Goal: Information Seeking & Learning: Learn about a topic

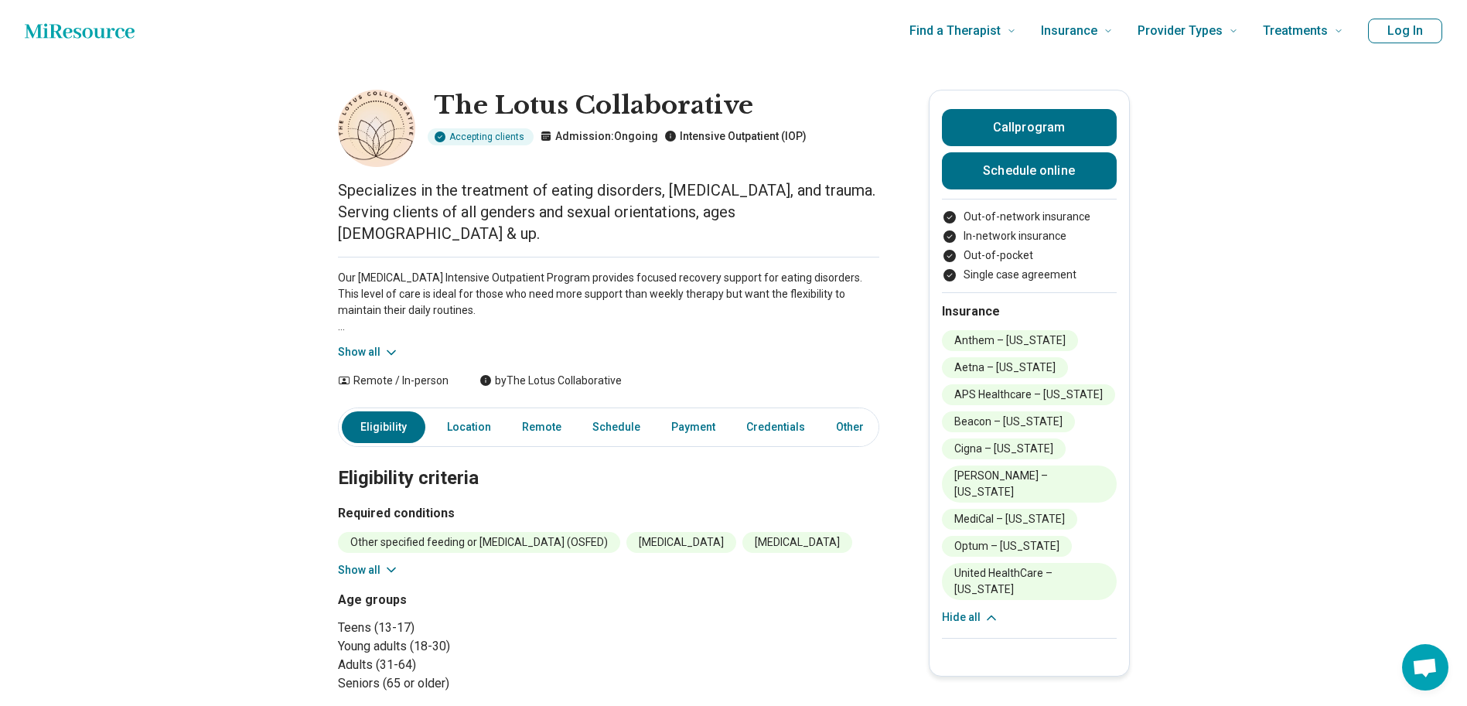
click at [1017, 339] on li "Anthem – [US_STATE]" at bounding box center [1010, 340] width 136 height 21
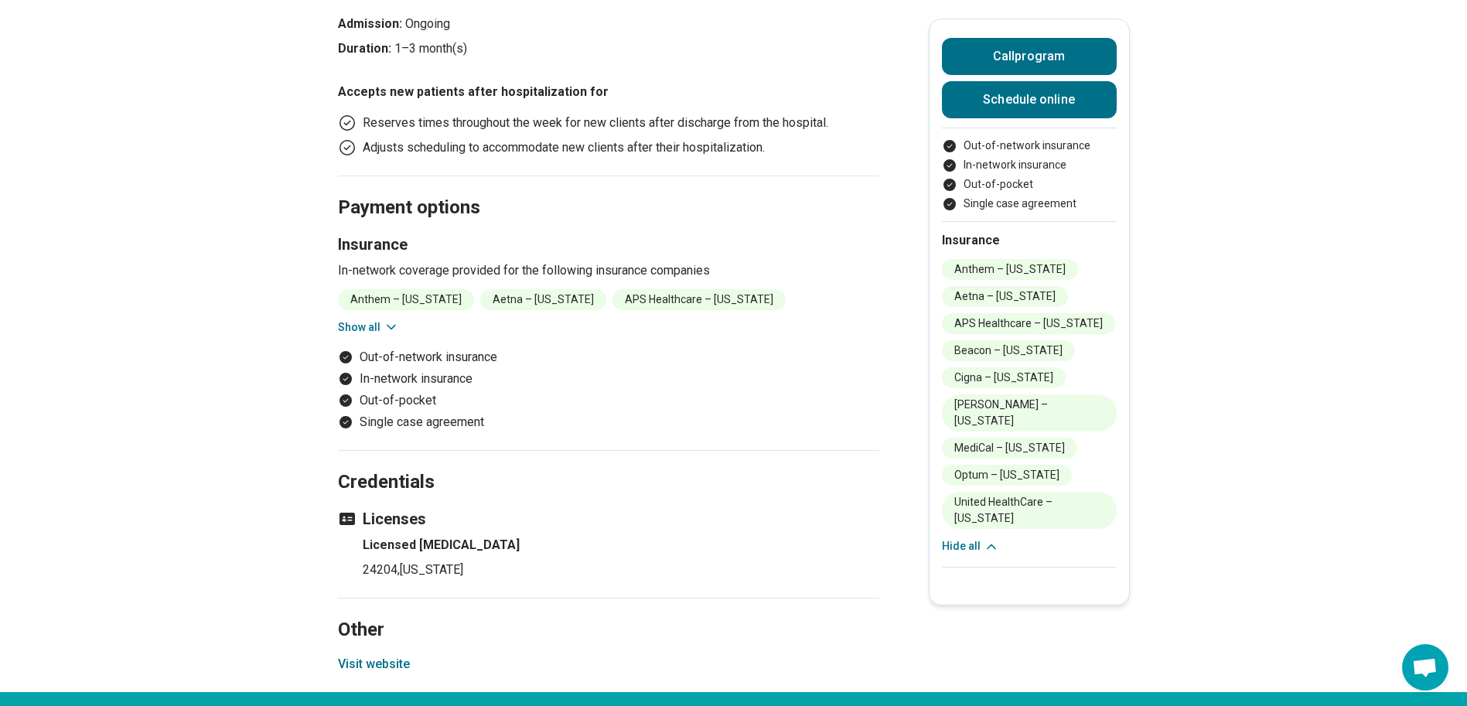
scroll to position [1701, 0]
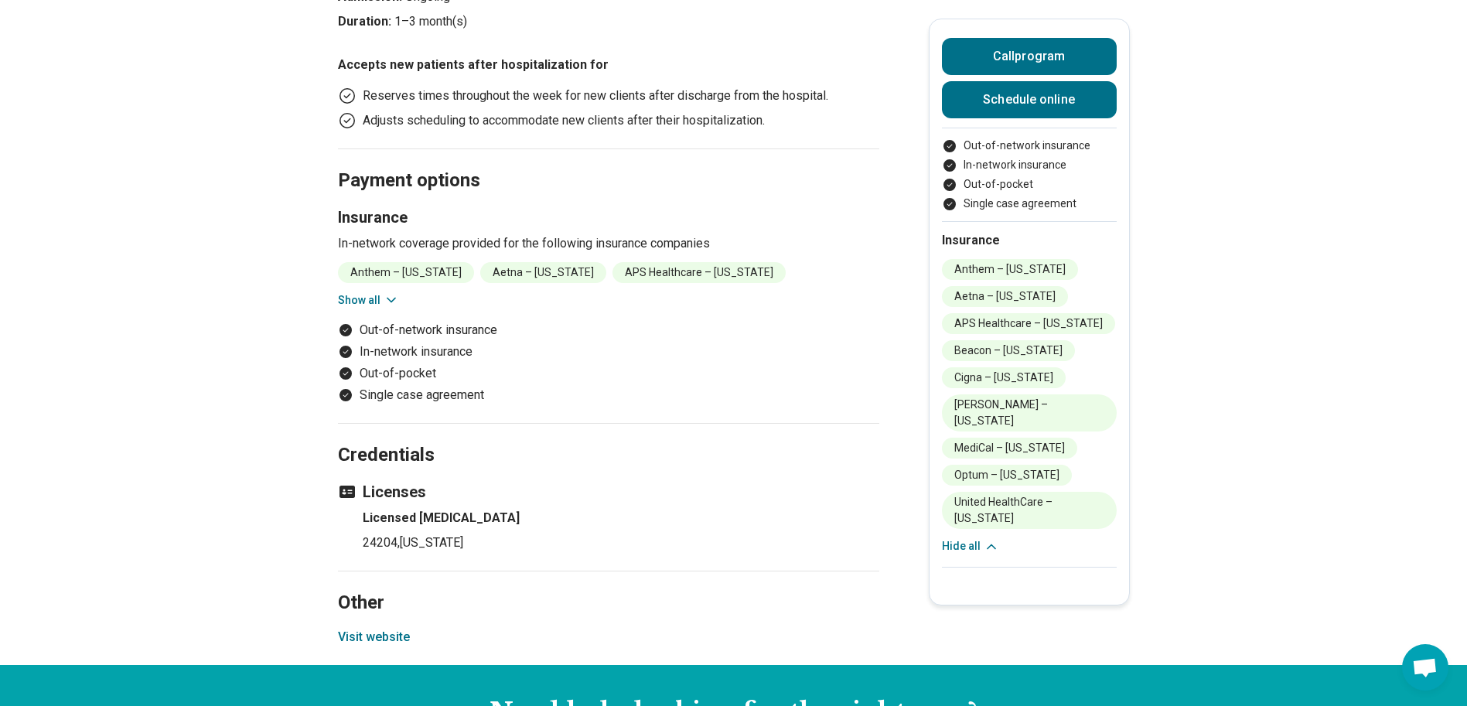
click at [387, 628] on button "Visit website" at bounding box center [374, 637] width 72 height 19
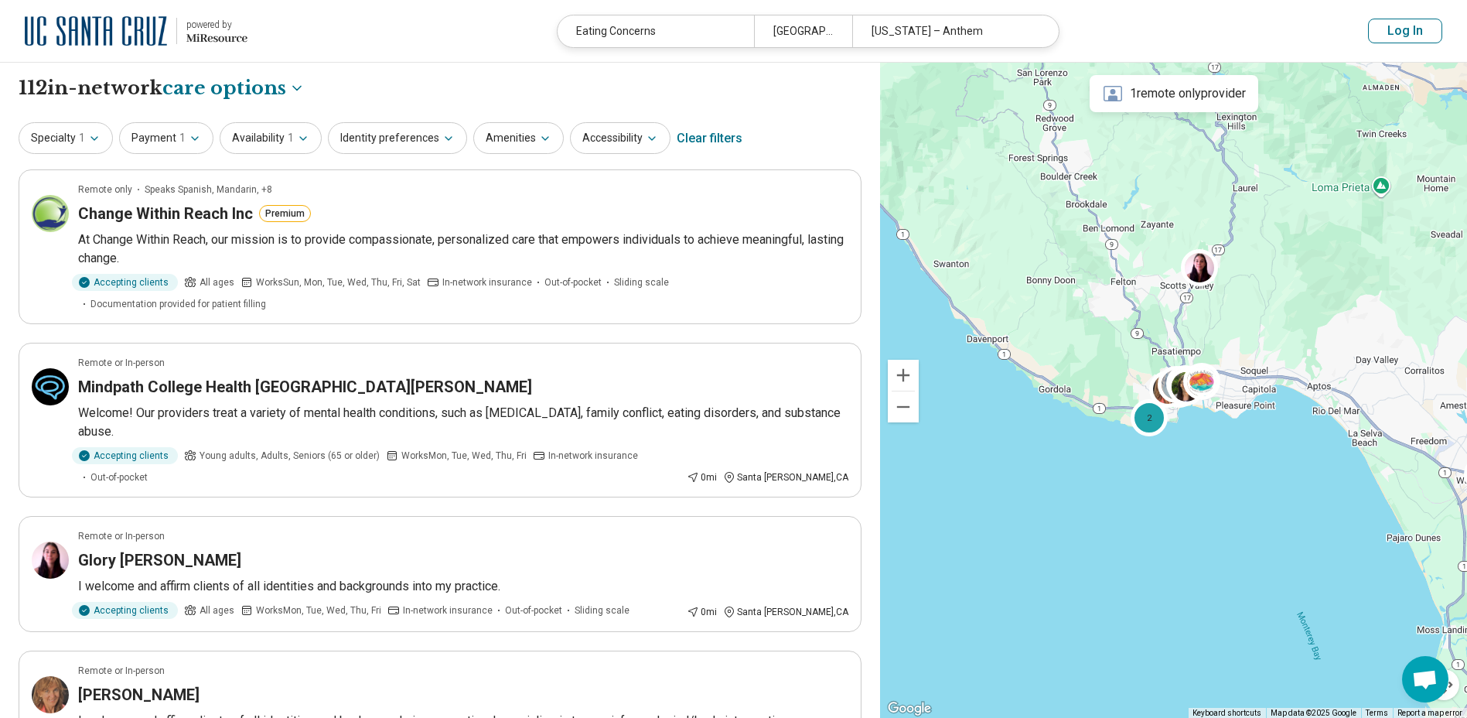
select select "***"
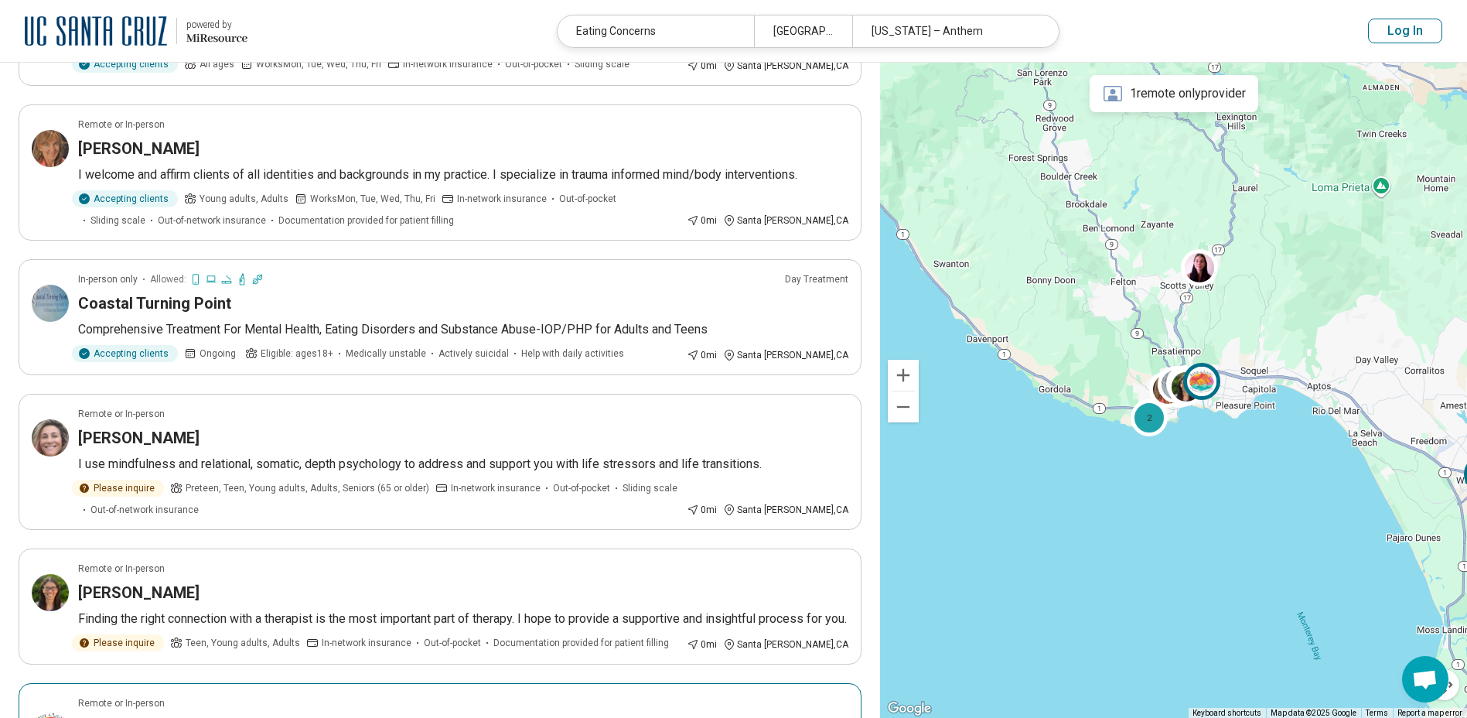
scroll to position [541, 0]
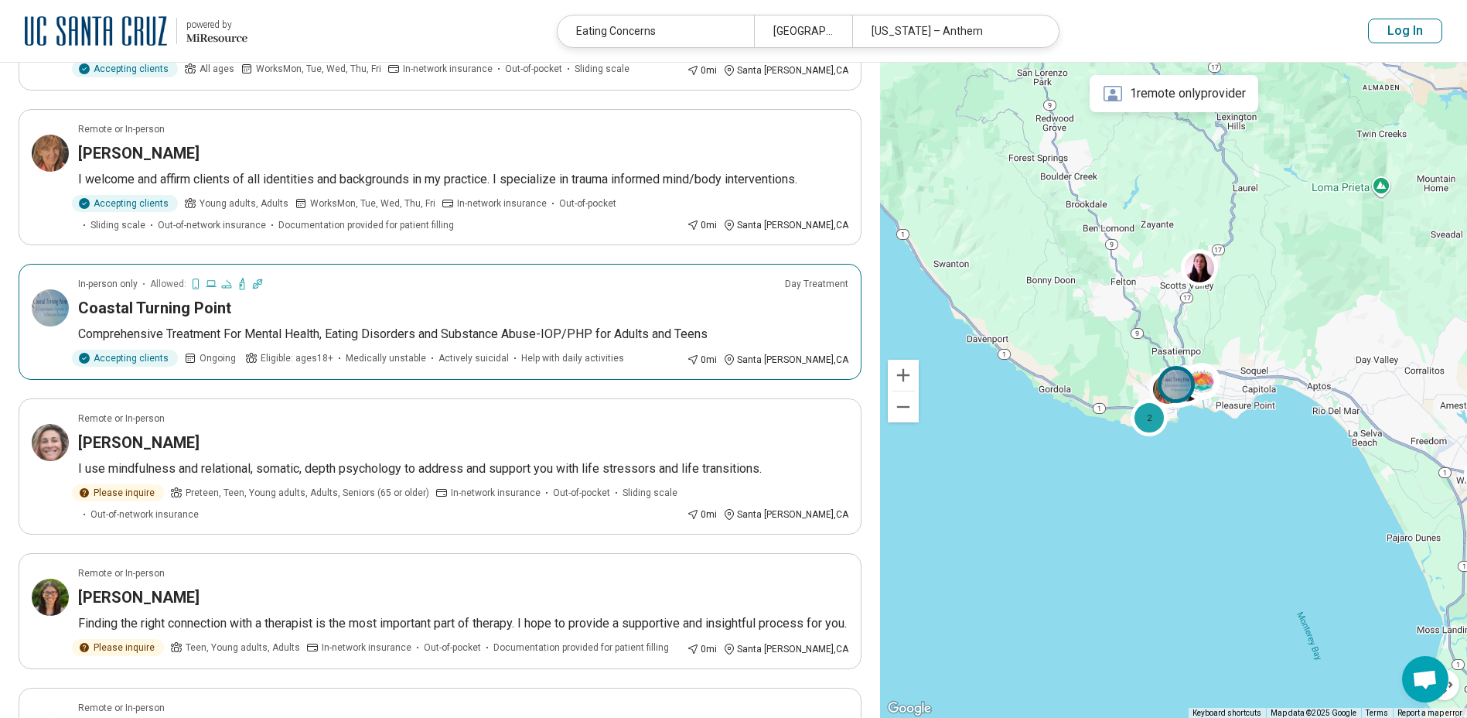
click at [233, 325] on p "Comprehensive Treatment For Mental Health, Eating Disorders and Substance Abuse…" at bounding box center [463, 334] width 770 height 19
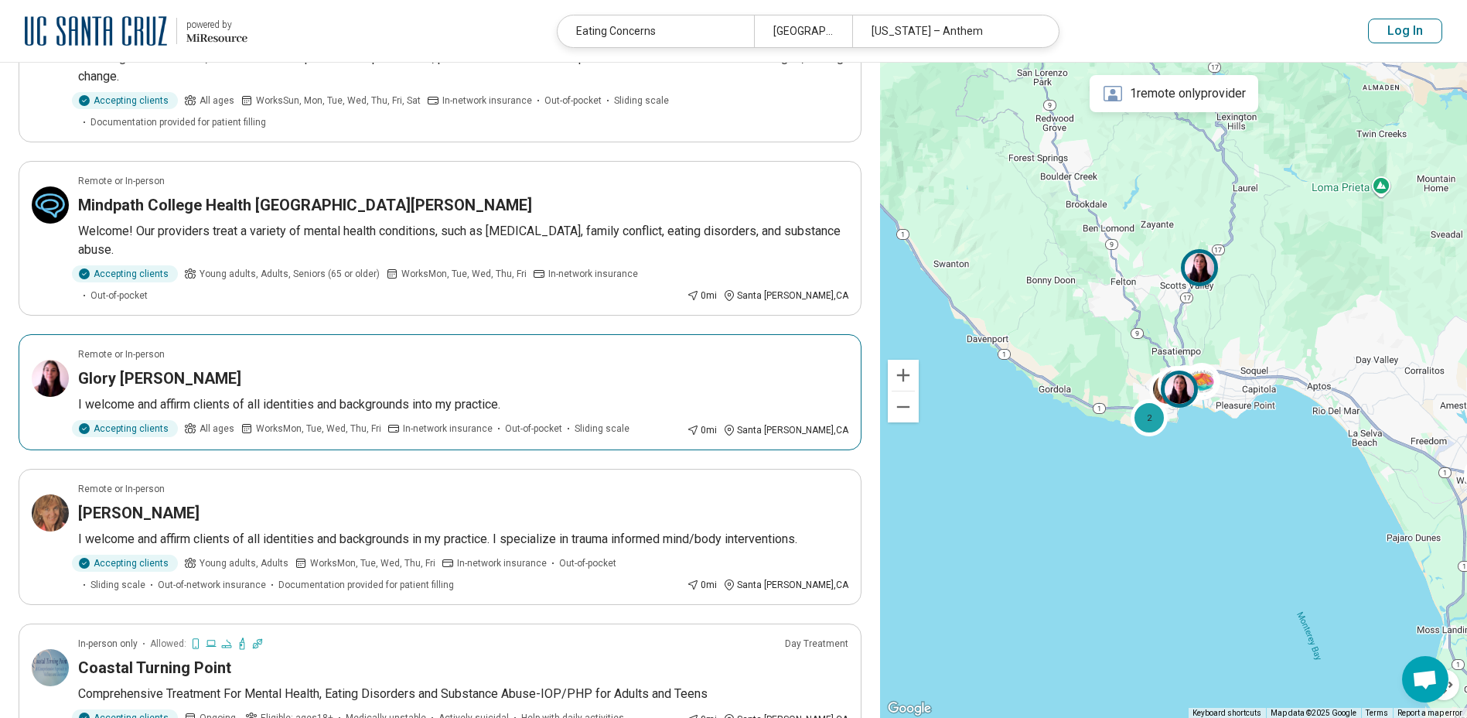
scroll to position [155, 0]
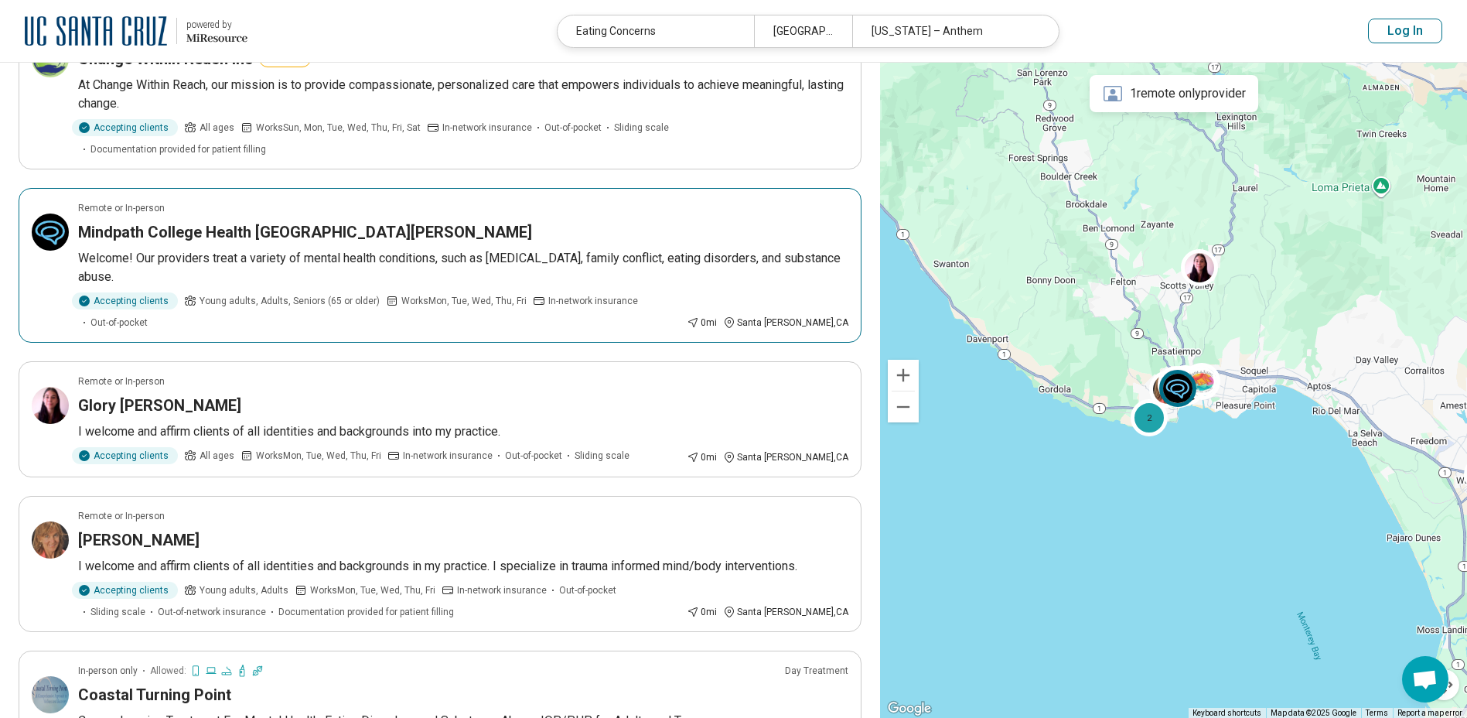
click at [218, 224] on article "Remote or In-person Mindpath College Health Santa Cruz Welcome! Our providers t…" at bounding box center [440, 265] width 843 height 155
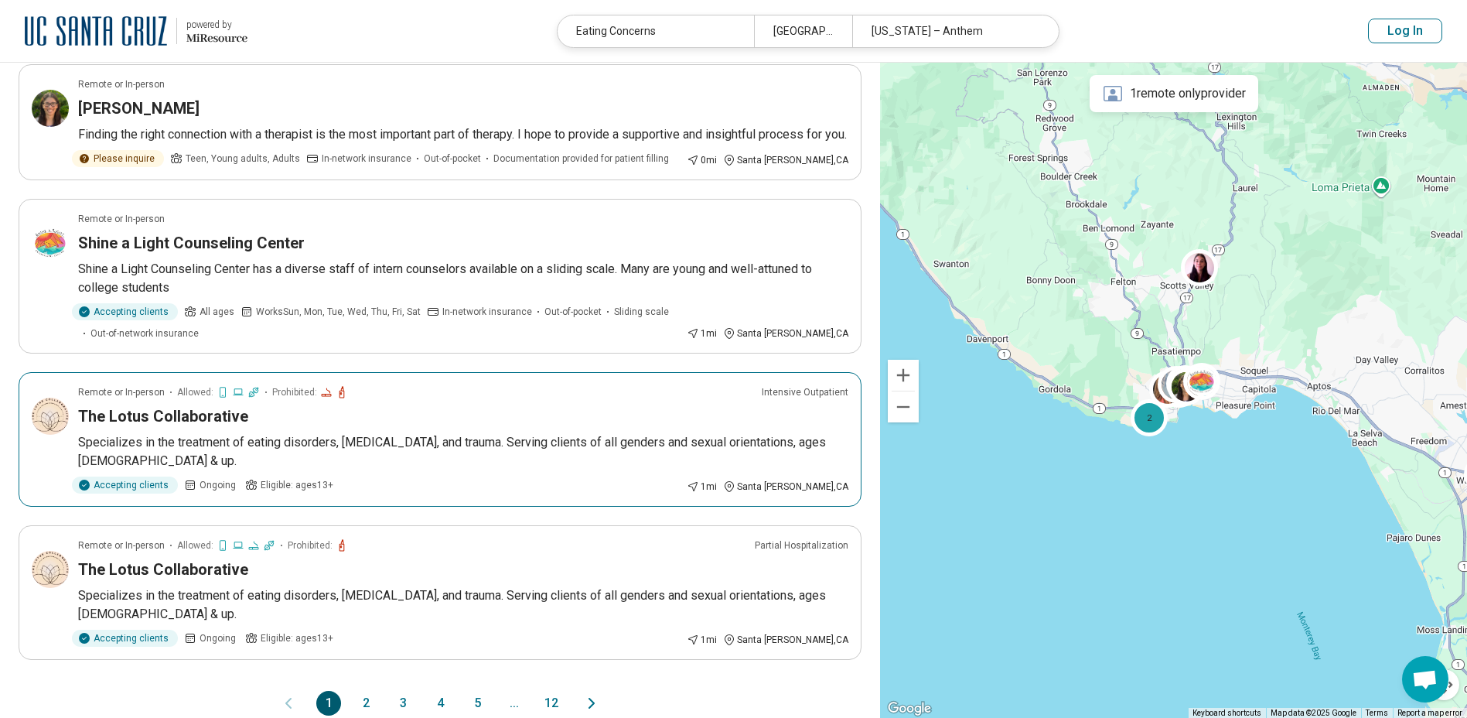
scroll to position [1083, 0]
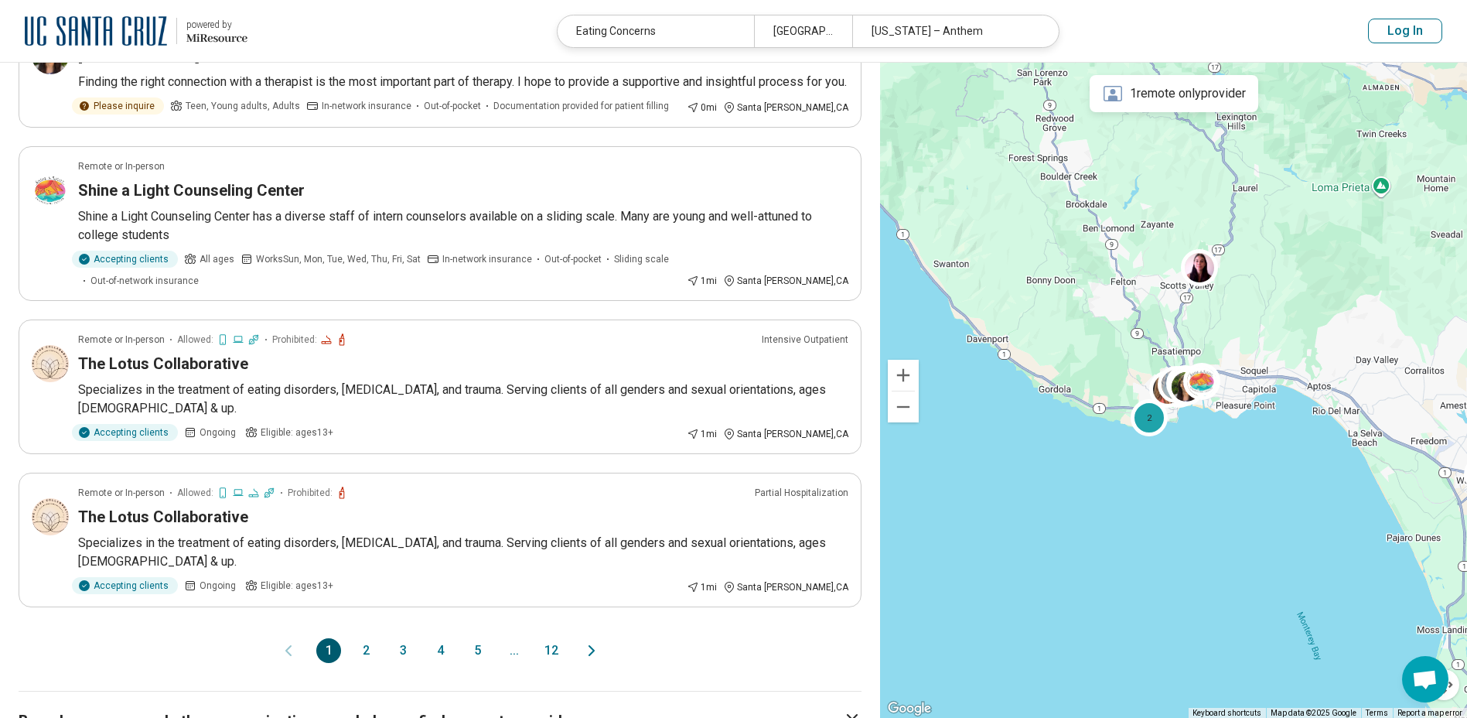
click at [373, 638] on button "2" at bounding box center [365, 650] width 25 height 25
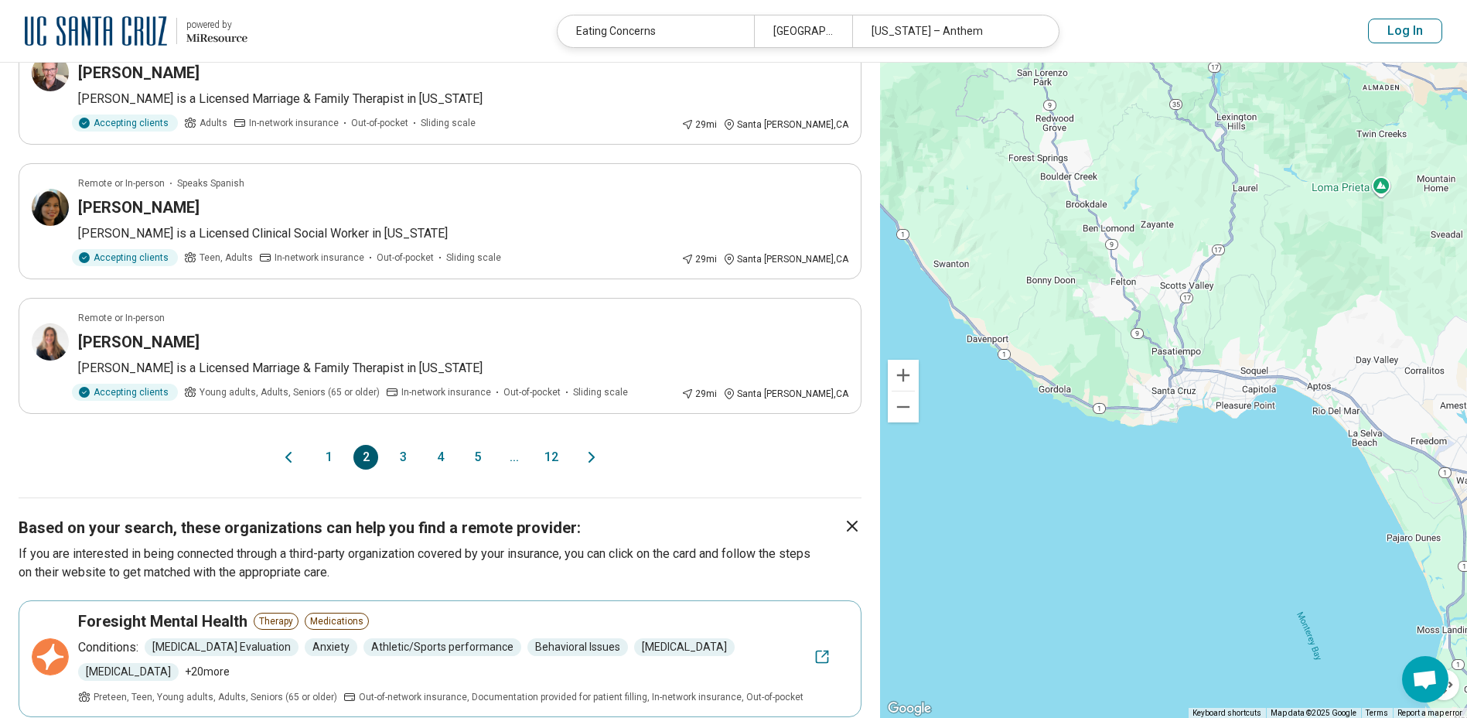
click at [397, 457] on button "3" at bounding box center [403, 457] width 25 height 25
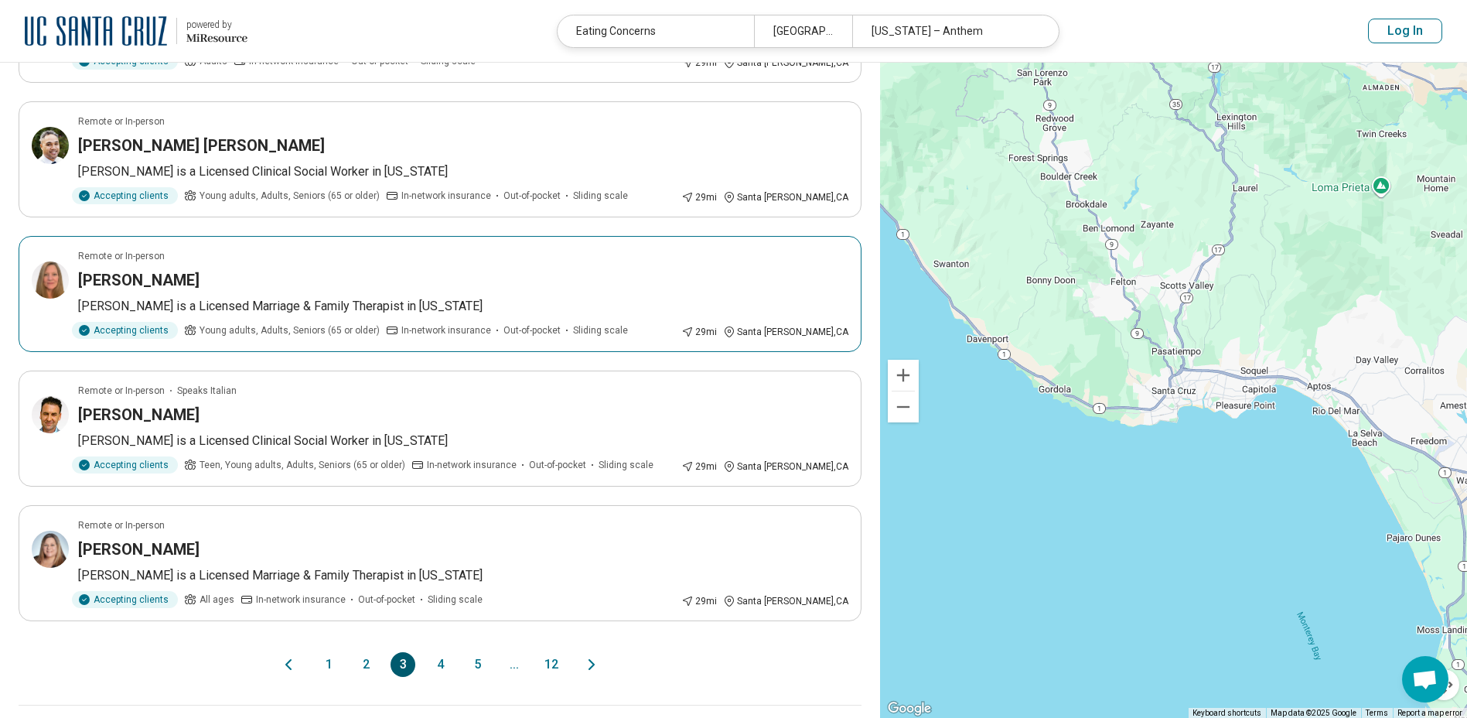
scroll to position [928, 0]
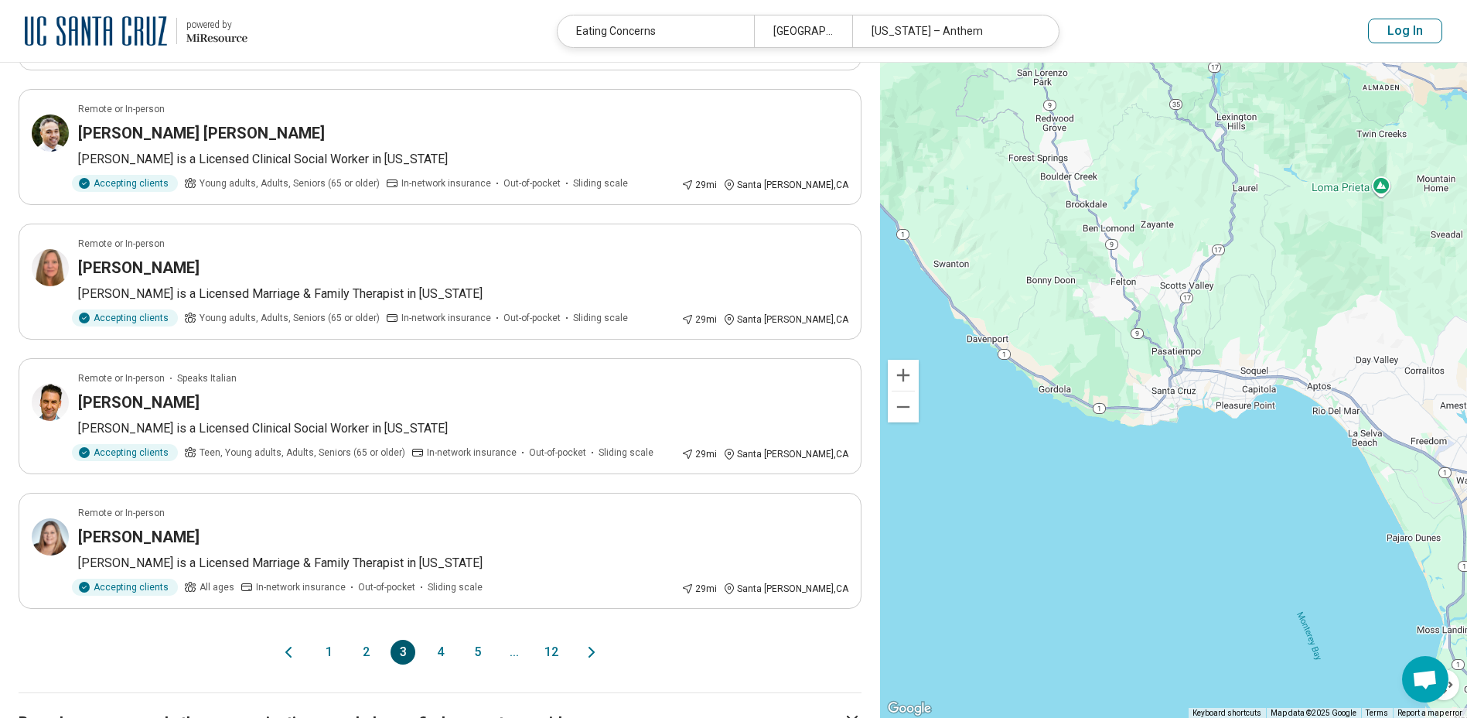
click at [432, 640] on button "4" at bounding box center [440, 652] width 25 height 25
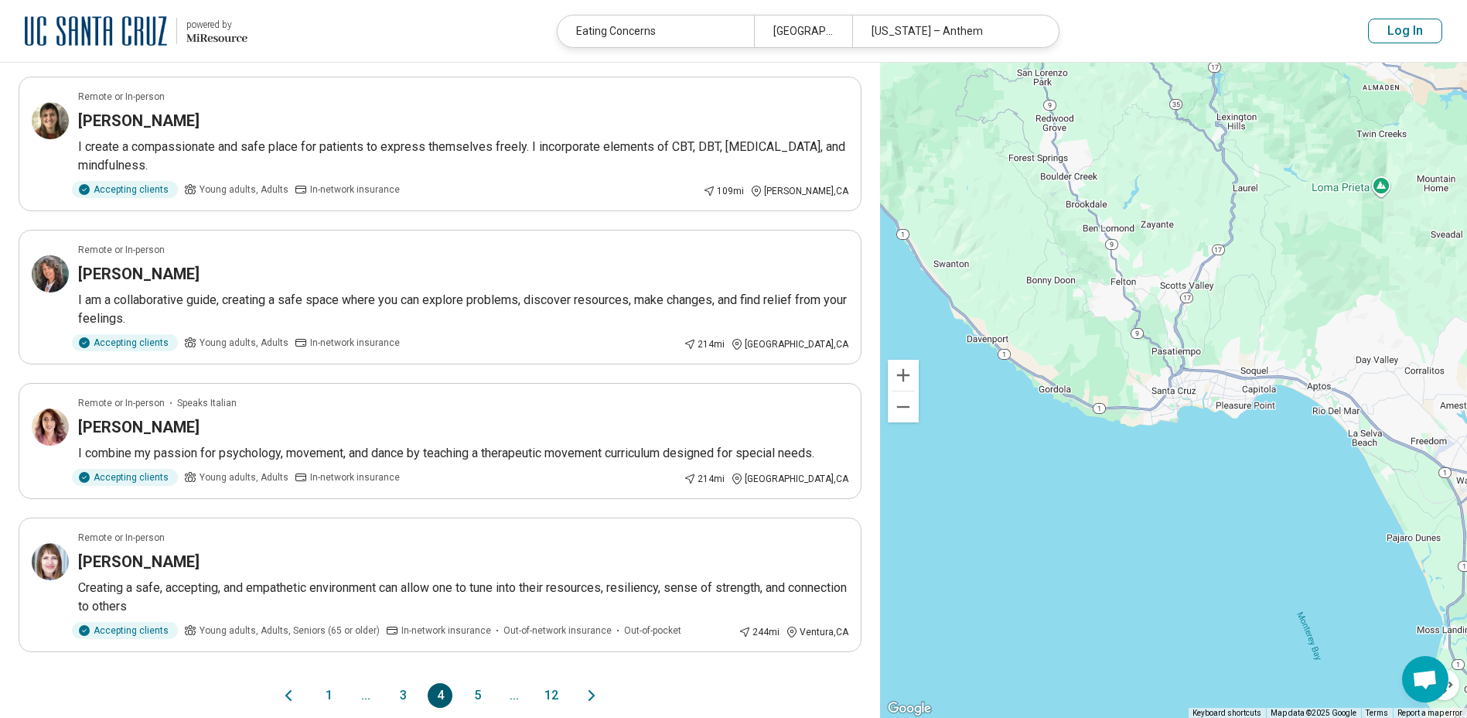
scroll to position [1160, 0]
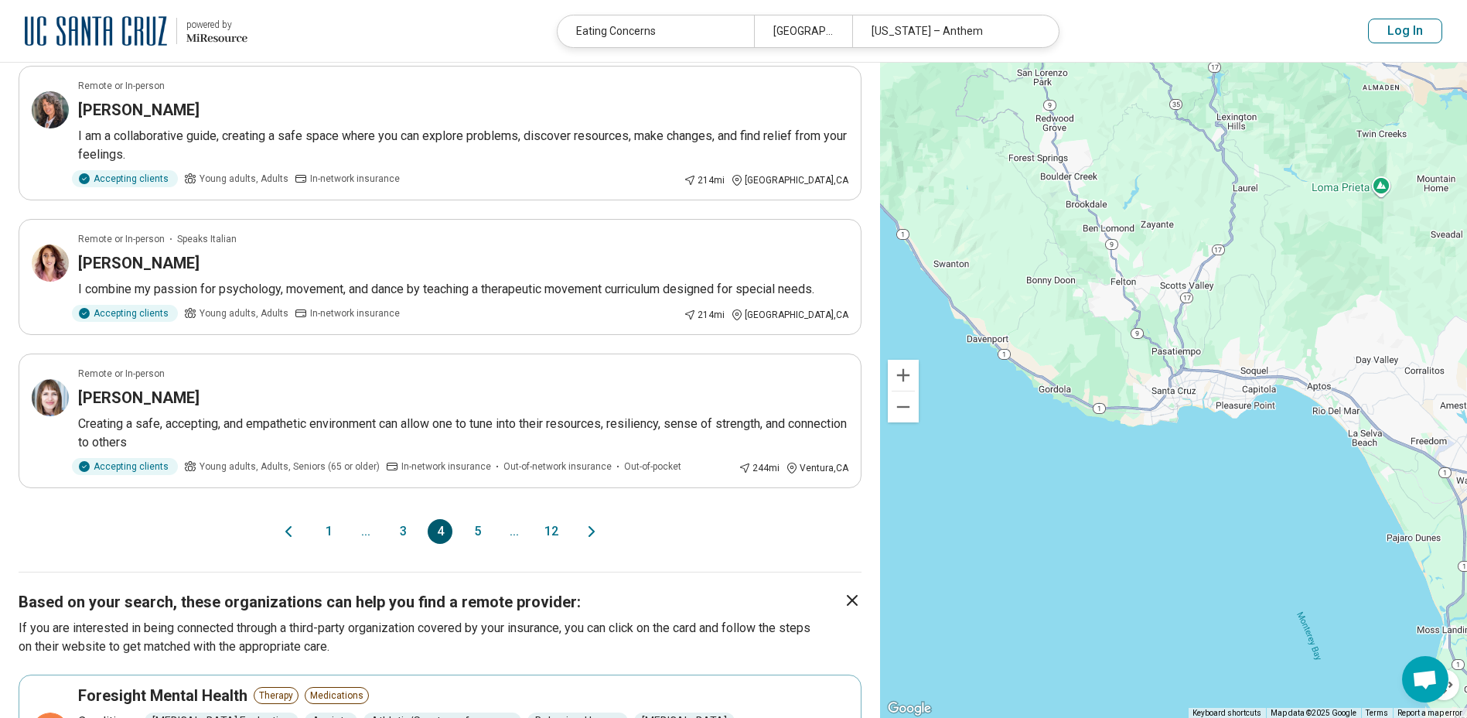
click at [319, 532] on button "1" at bounding box center [328, 531] width 25 height 25
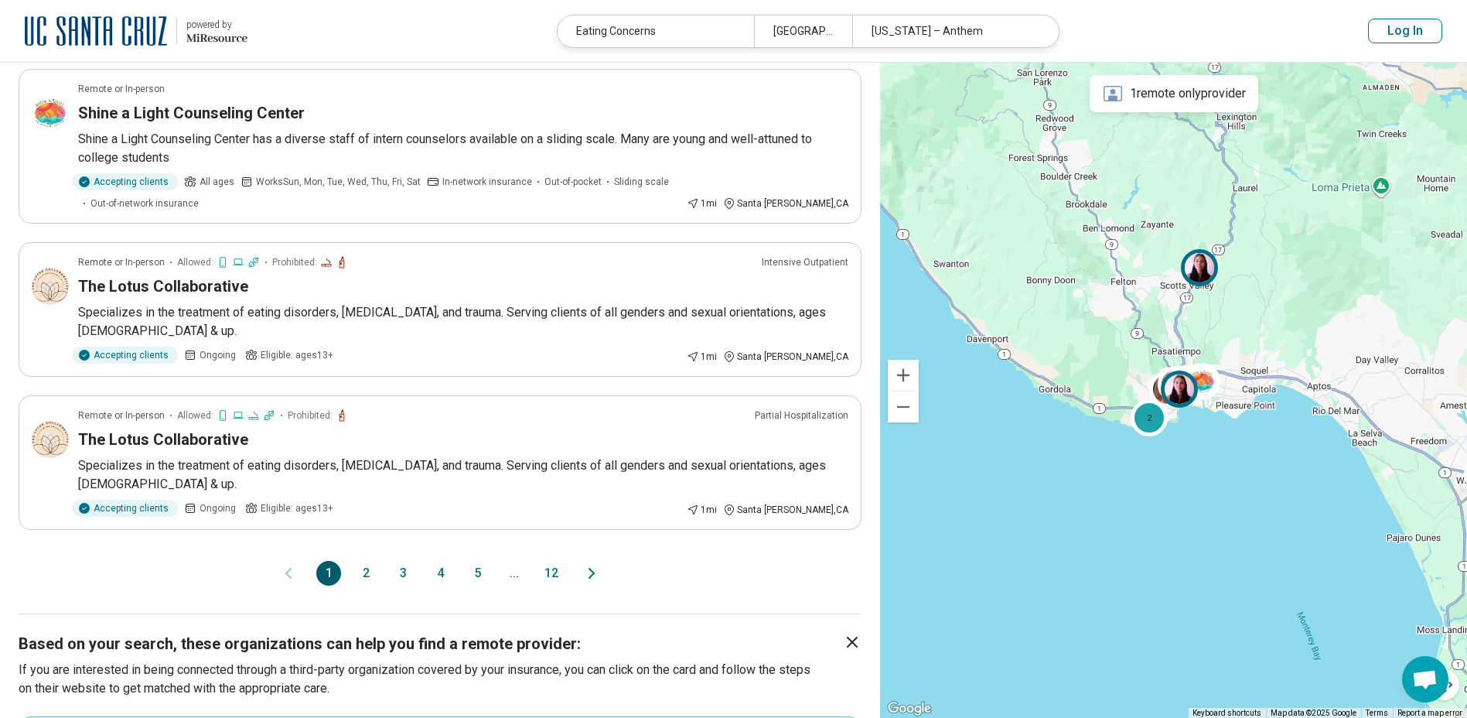
scroll to position [0, 0]
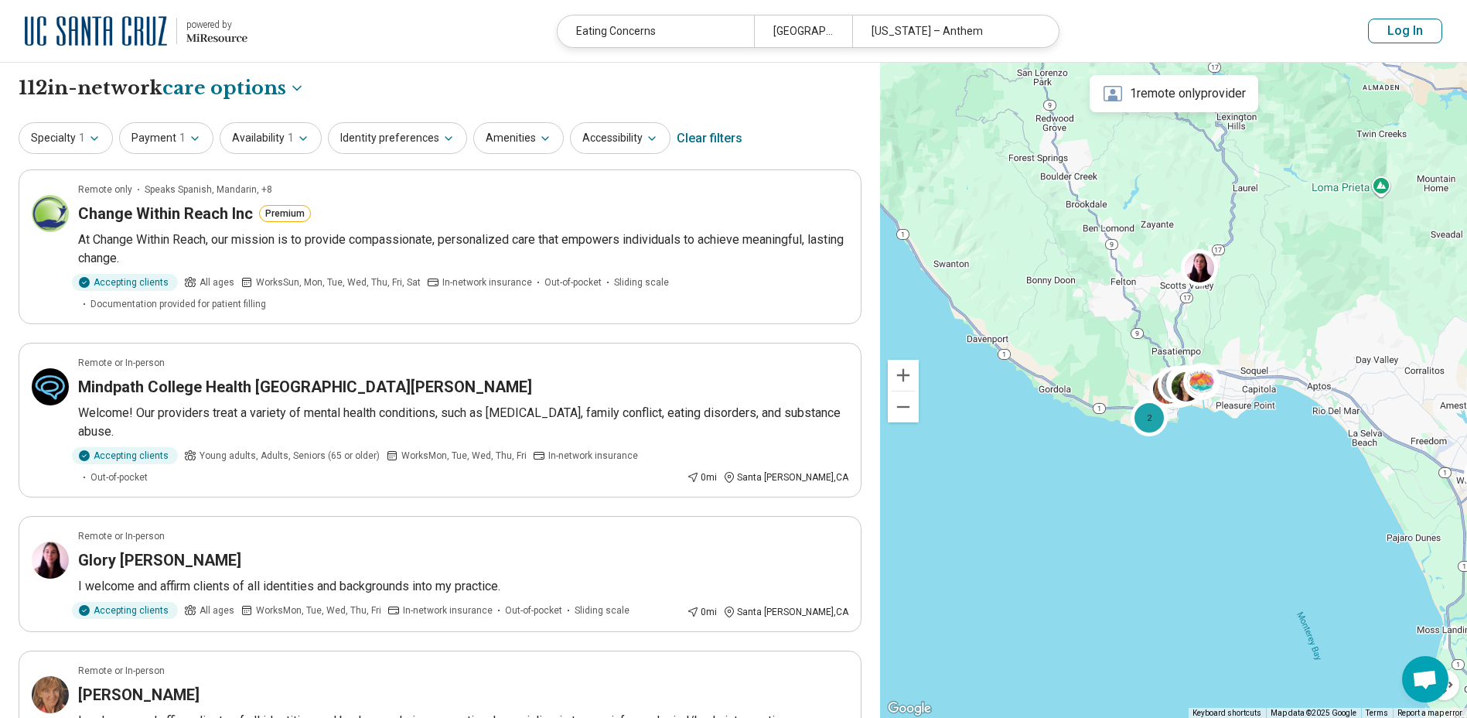
drag, startPoint x: 217, startPoint y: 383, endPoint x: -3, endPoint y: 448, distance: 229.8
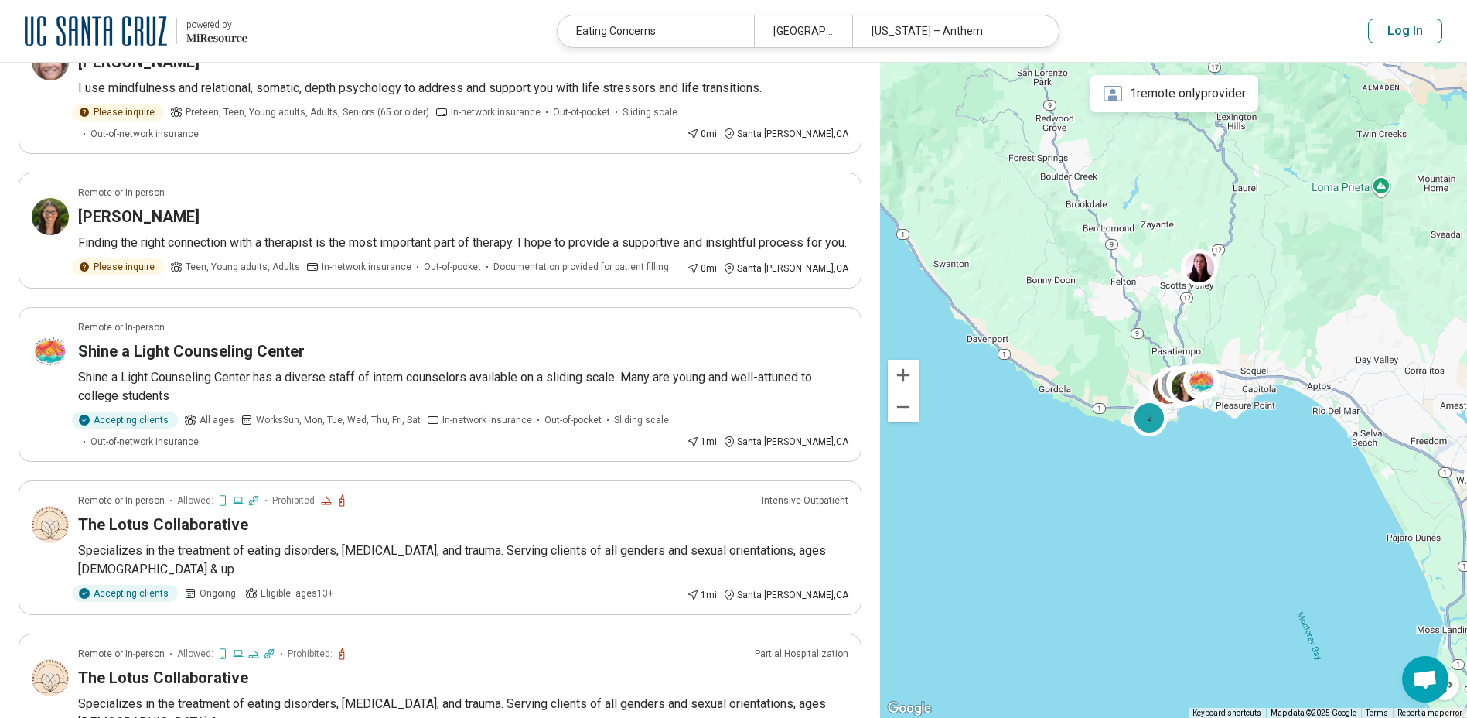
scroll to position [928, 0]
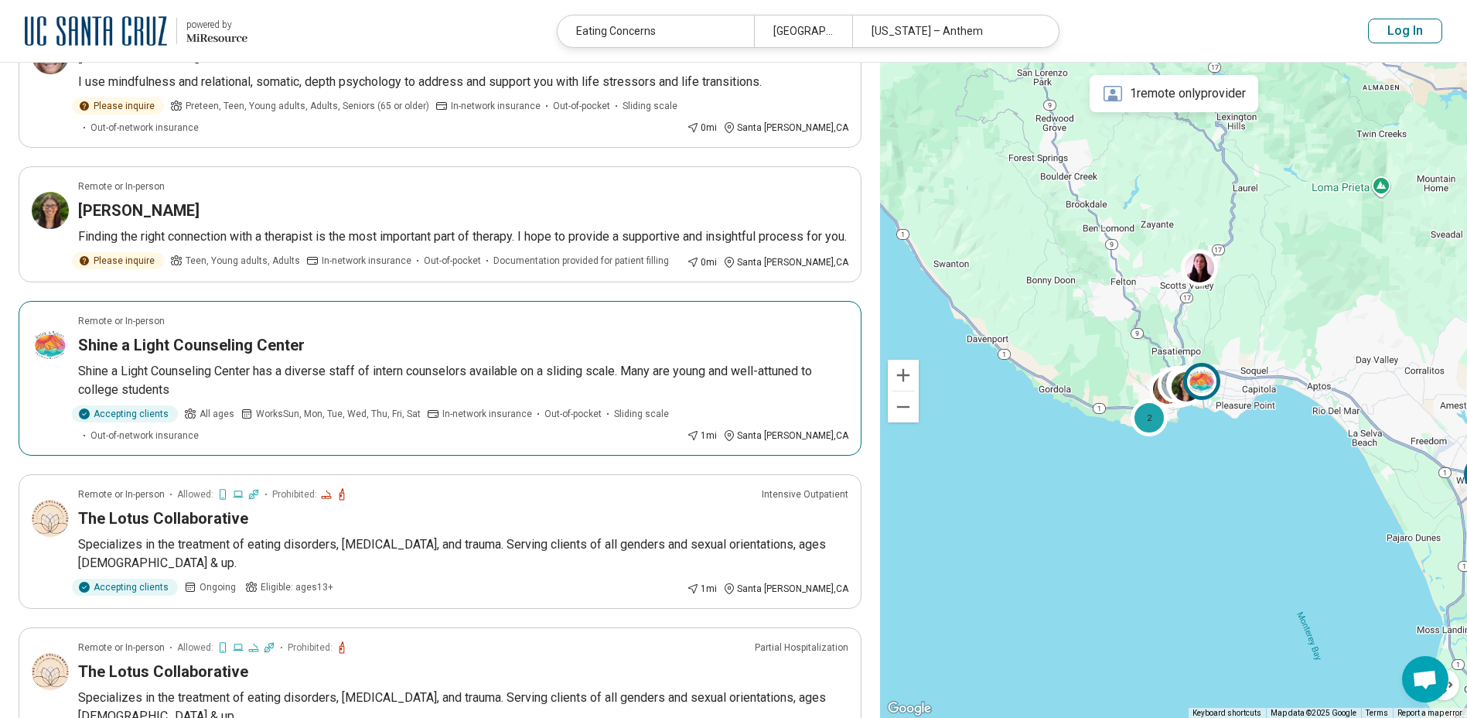
click at [154, 362] on p "Shine a Light Counseling Center has a diverse staff of intern counselors availa…" at bounding box center [463, 380] width 770 height 37
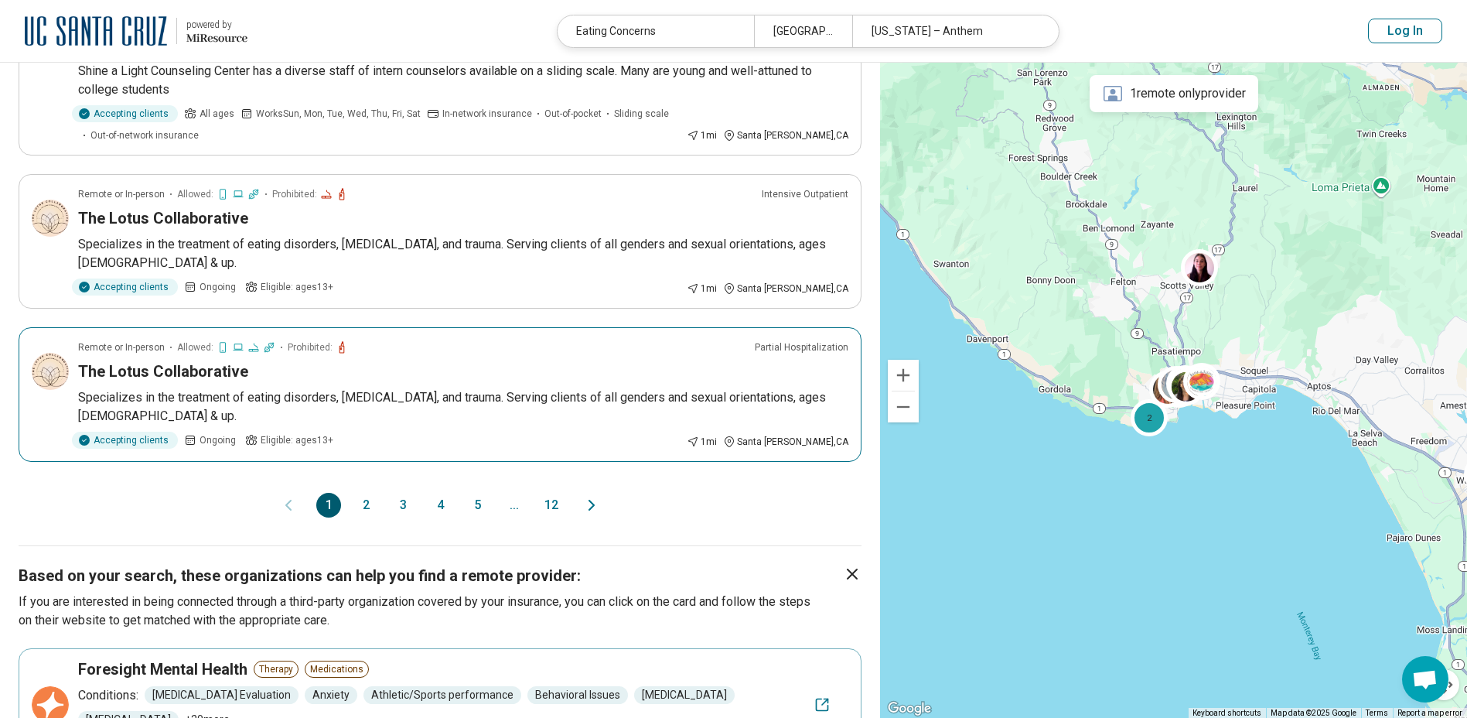
scroll to position [1237, 0]
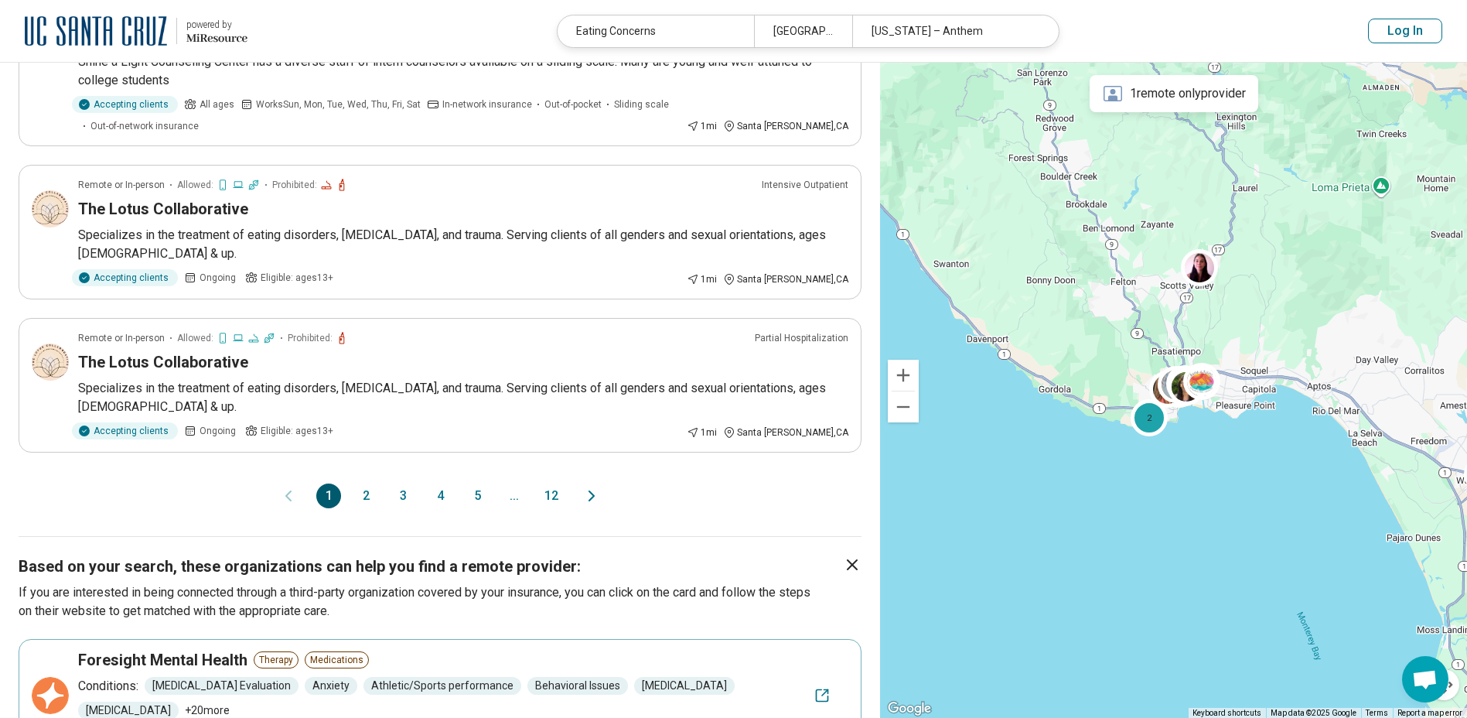
click at [588, 486] on icon "Next page" at bounding box center [591, 495] width 19 height 19
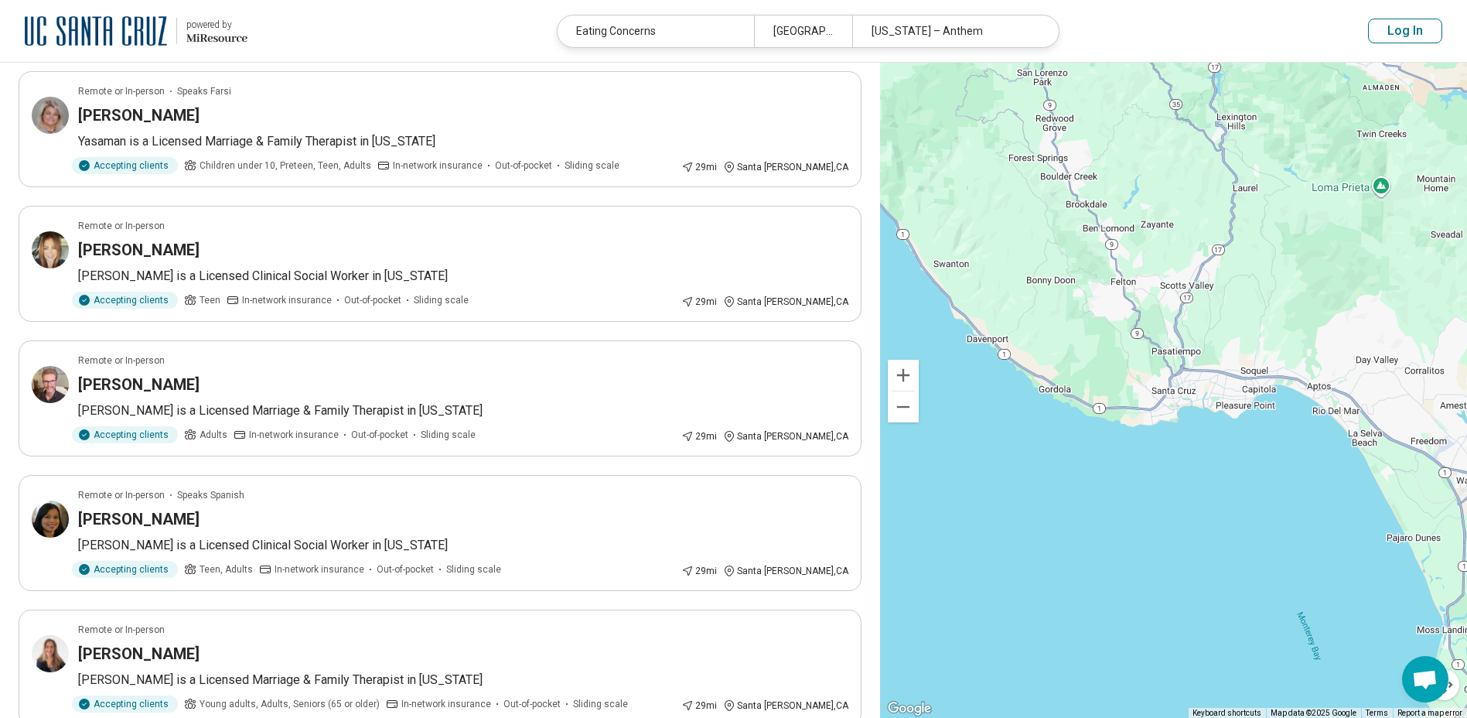
scroll to position [1083, 0]
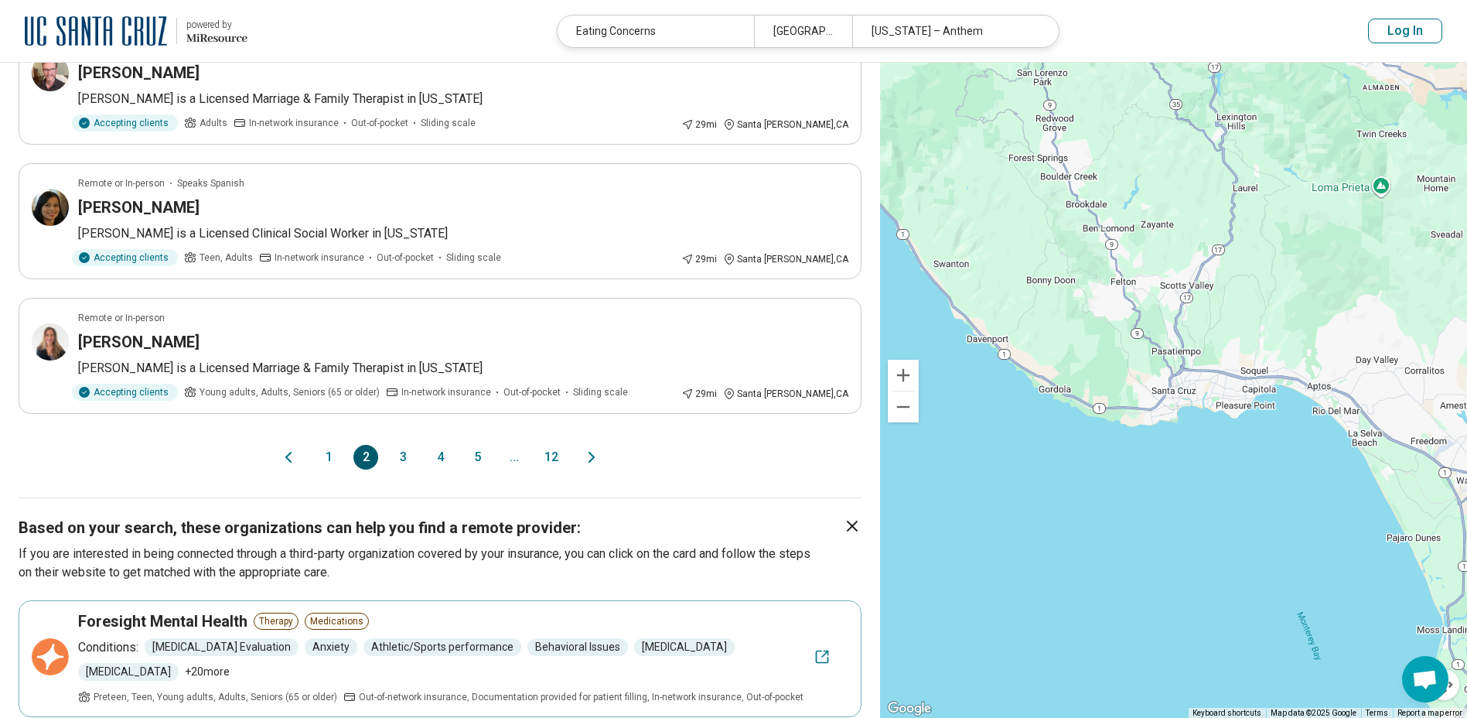
click at [323, 455] on button "1" at bounding box center [328, 457] width 25 height 25
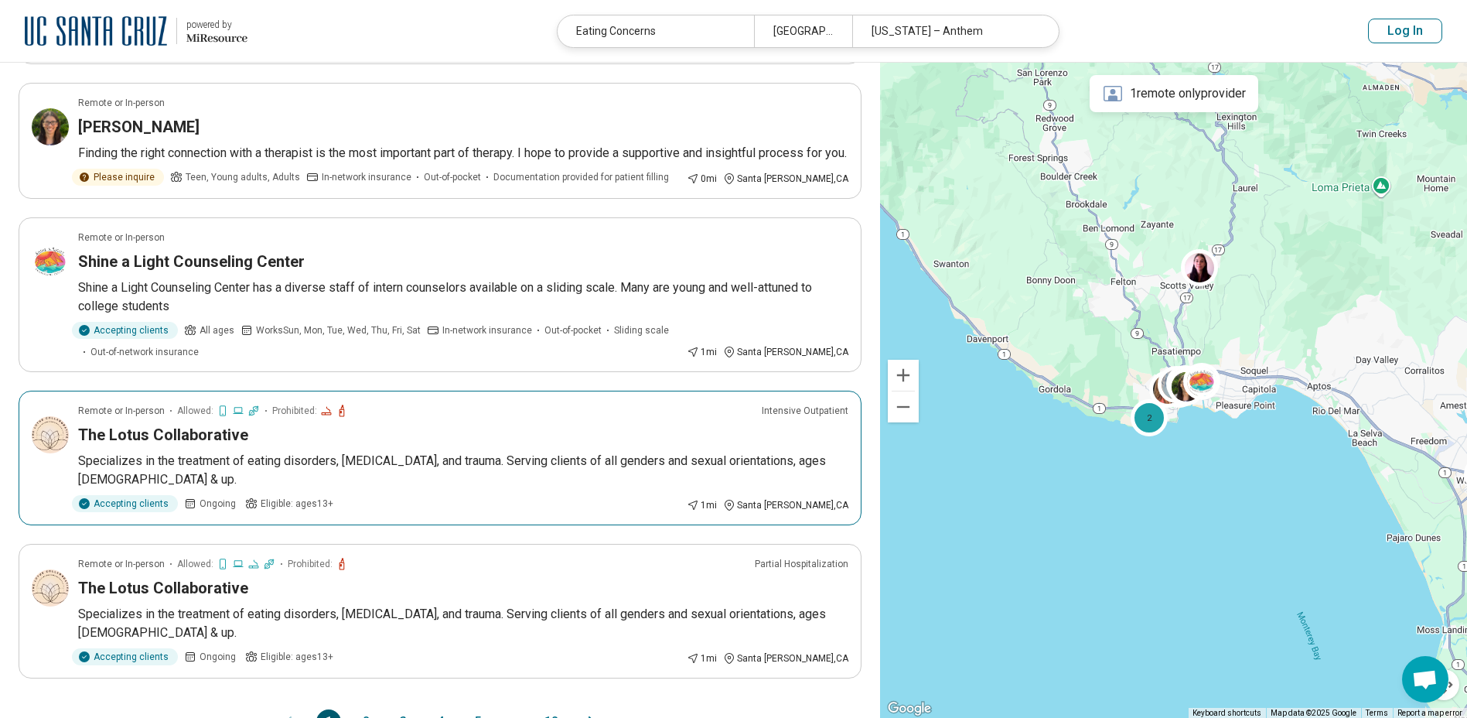
scroll to position [1005, 0]
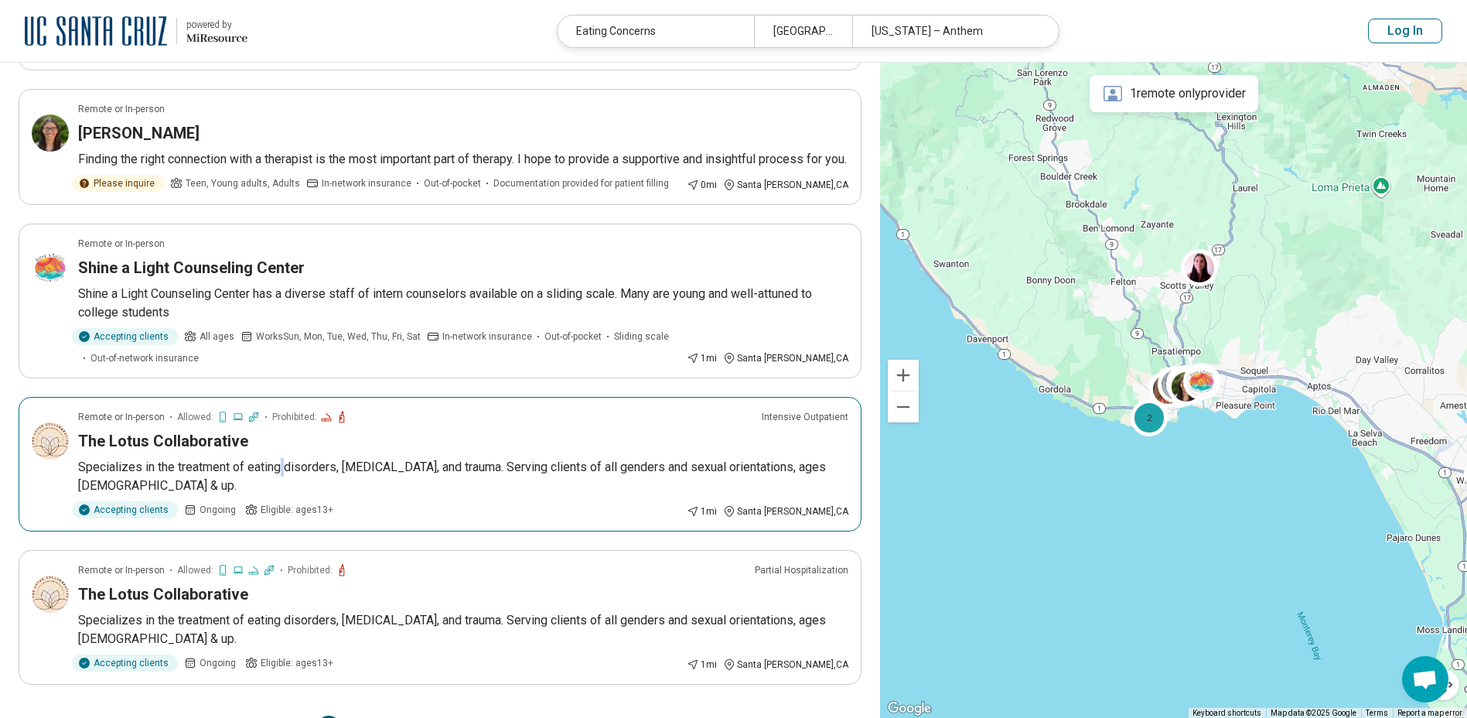
click at [284, 458] on p "Specializes ​in the treatment of eating disorders, [MEDICAL_DATA], and trauma. …" at bounding box center [463, 476] width 770 height 37
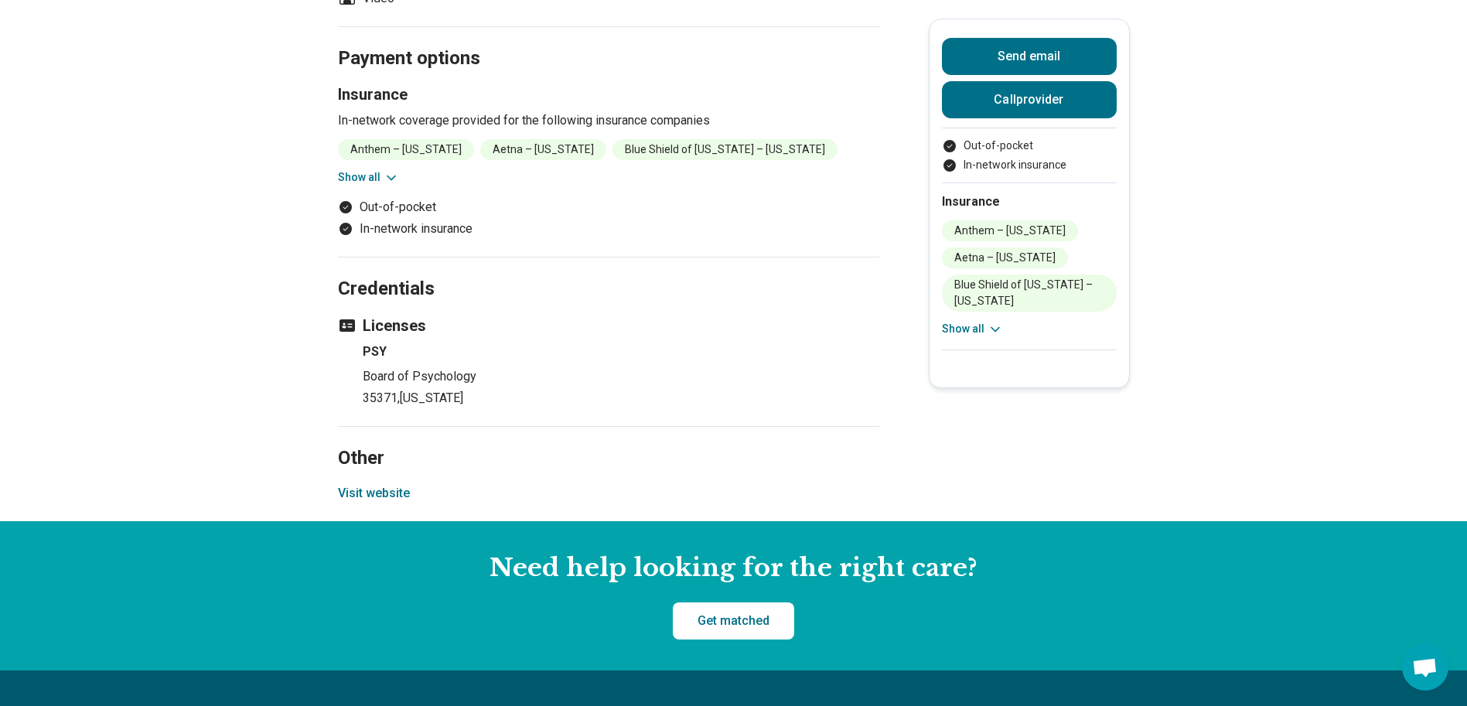
scroll to position [1701, 0]
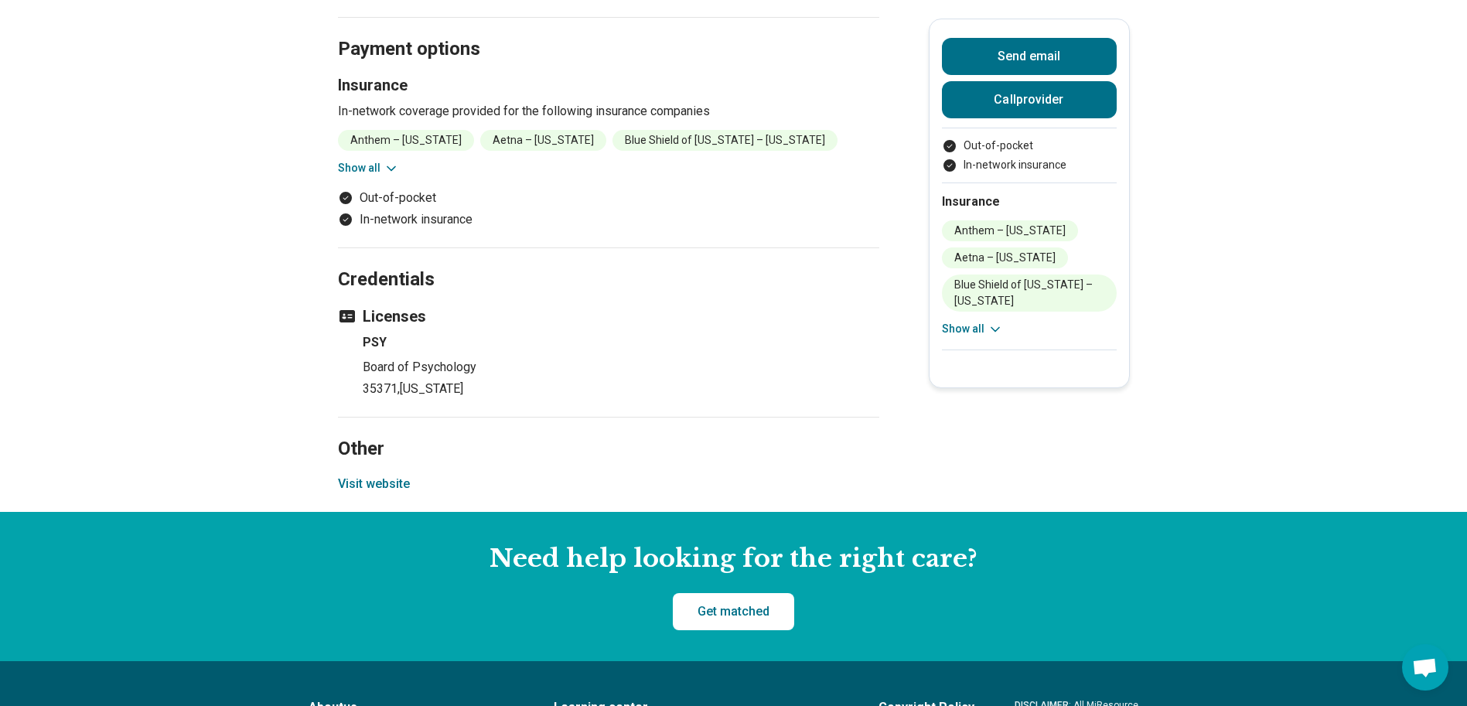
click at [392, 475] on button "Visit website" at bounding box center [374, 484] width 72 height 19
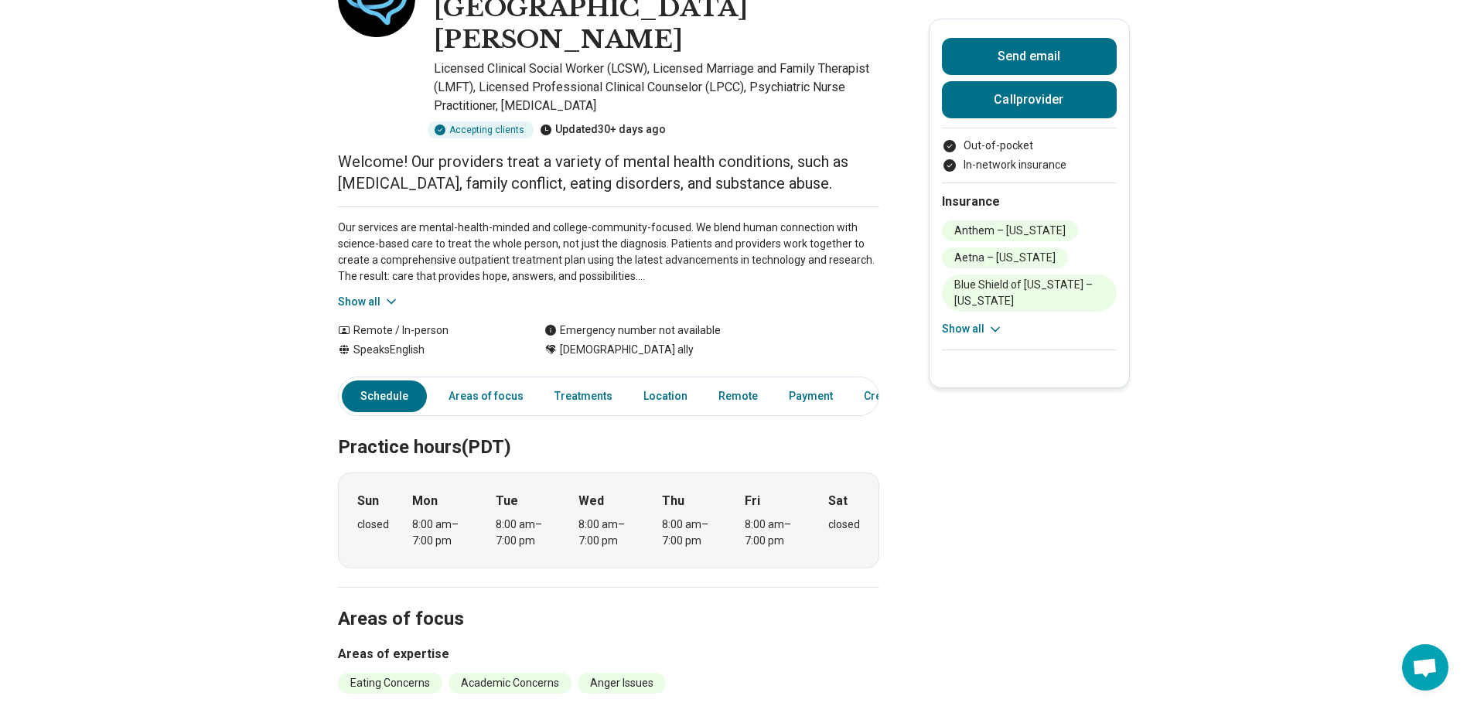
scroll to position [0, 0]
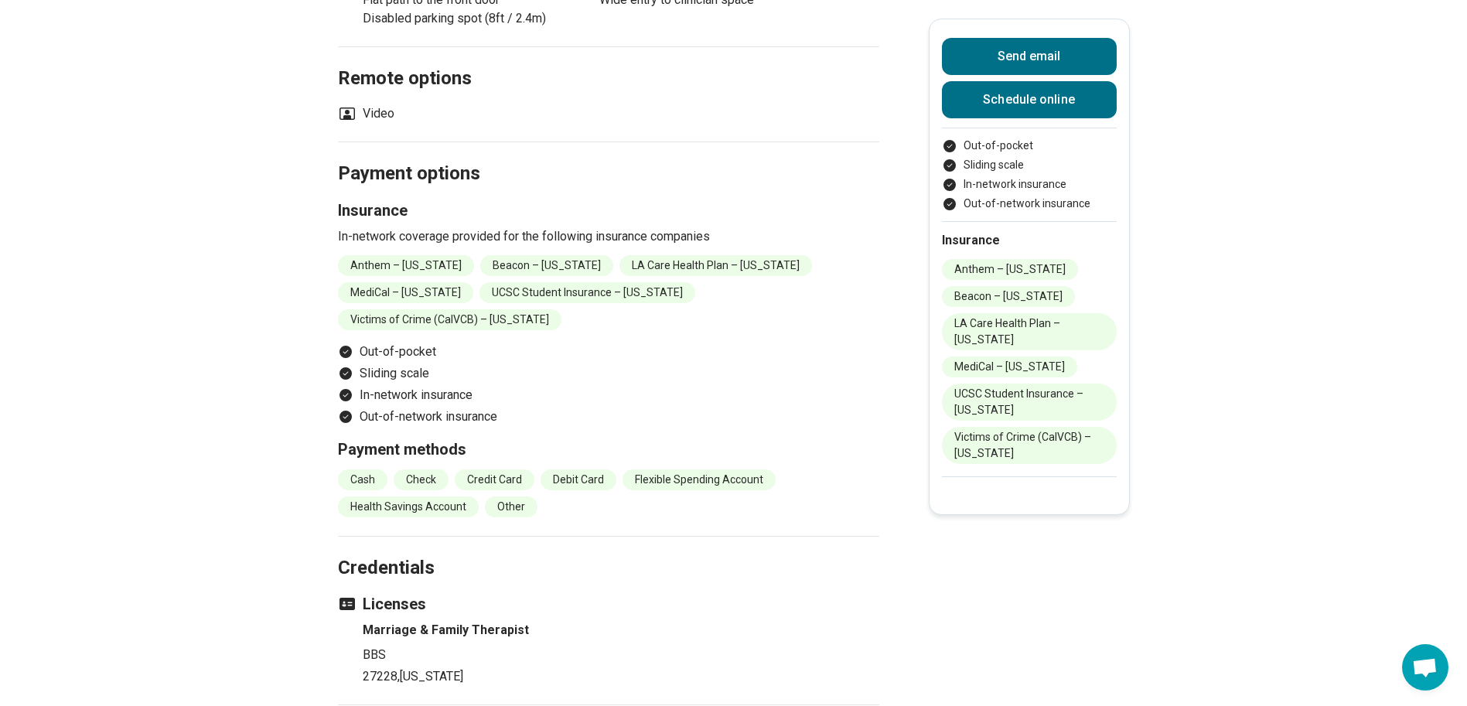
scroll to position [1469, 0]
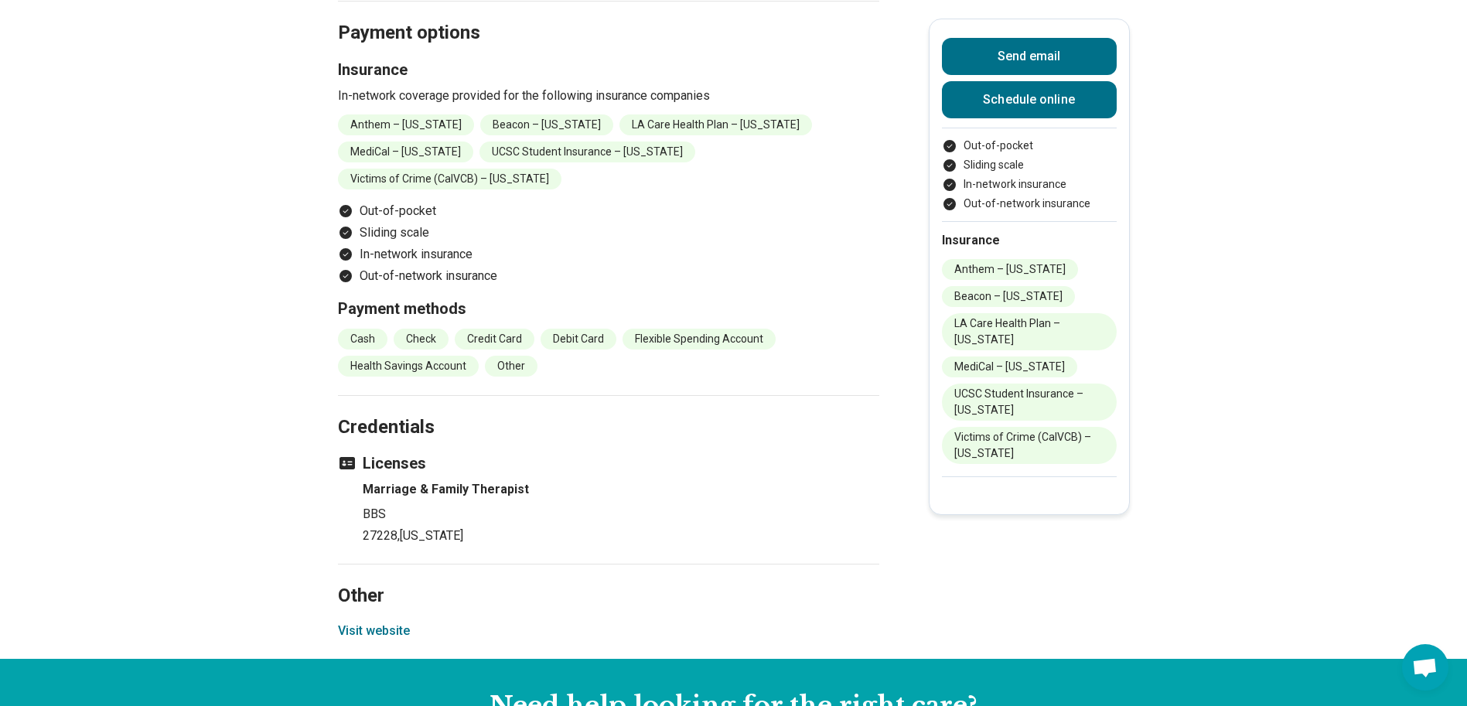
click at [386, 622] on button "Visit website" at bounding box center [374, 631] width 72 height 19
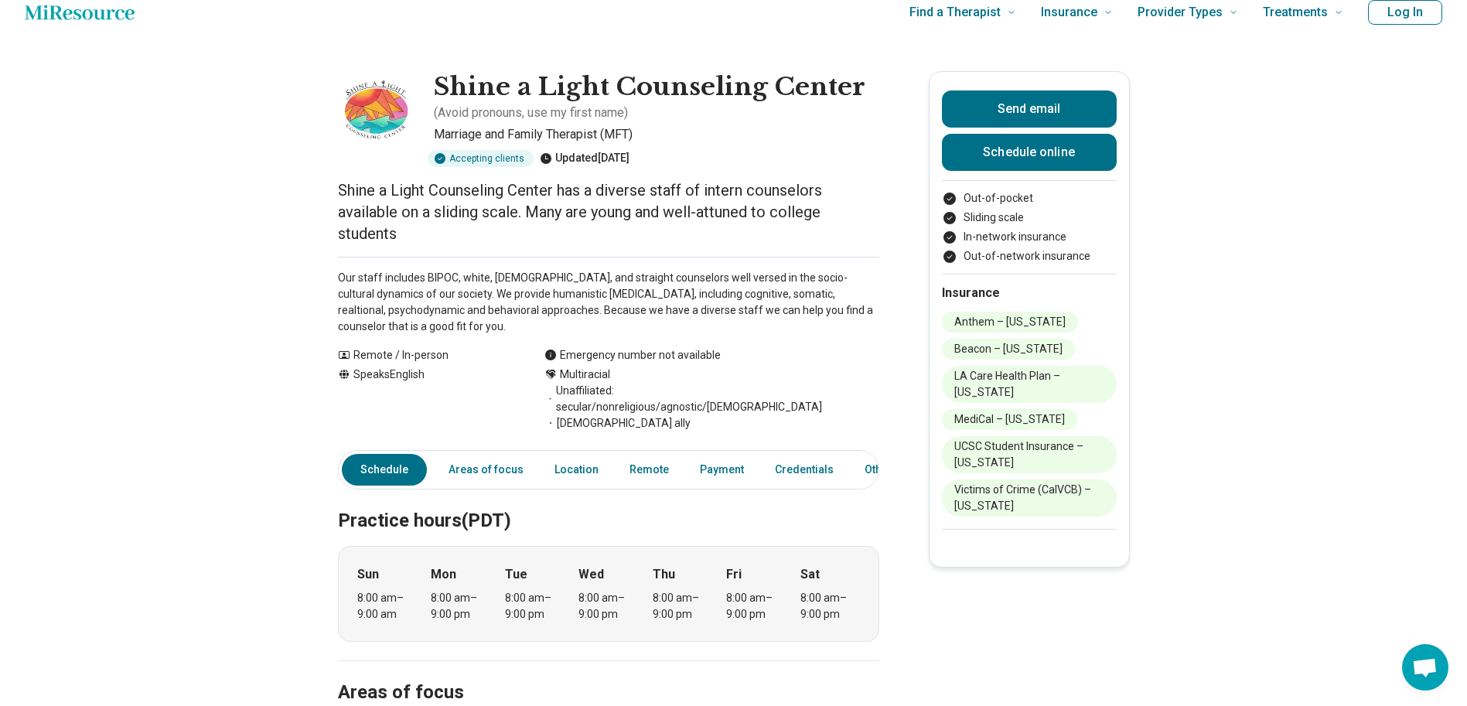
scroll to position [0, 0]
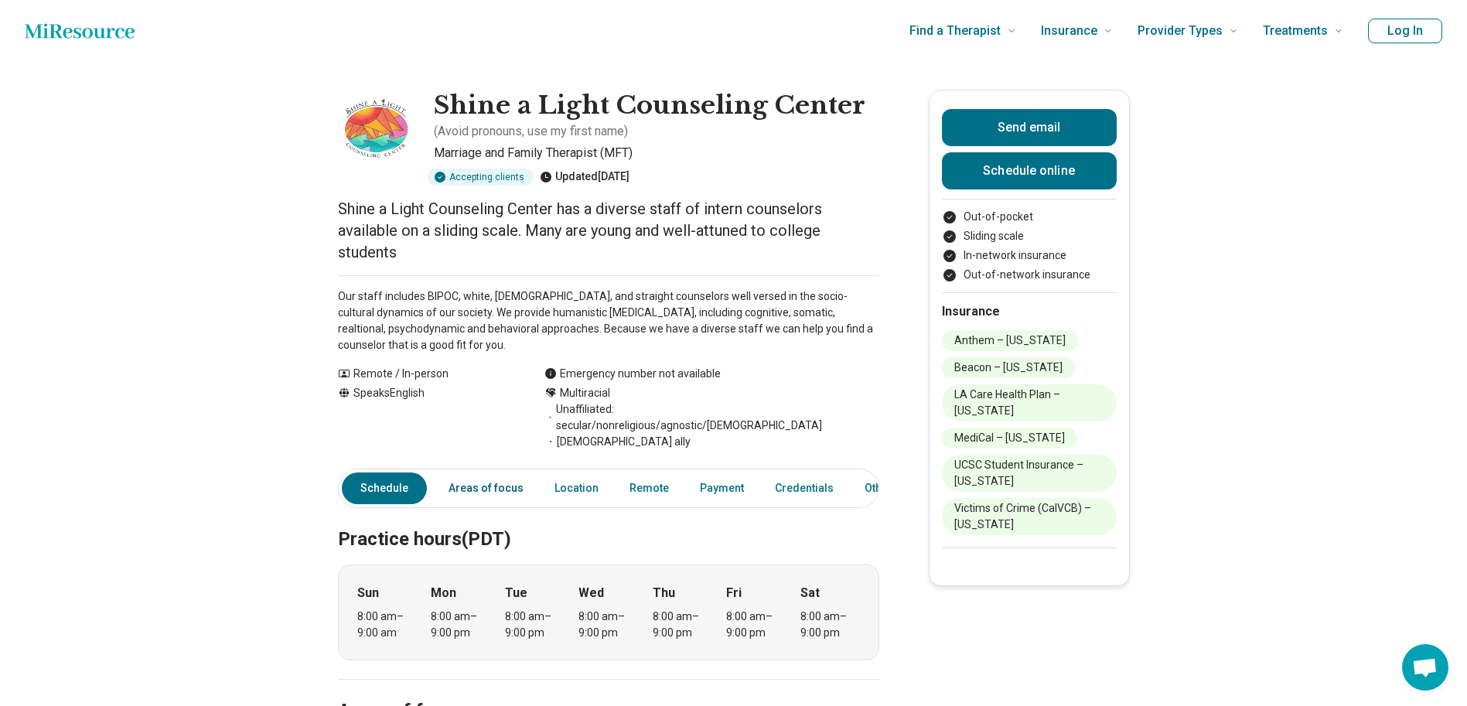
click at [474, 472] on link "Areas of focus" at bounding box center [486, 488] width 94 height 32
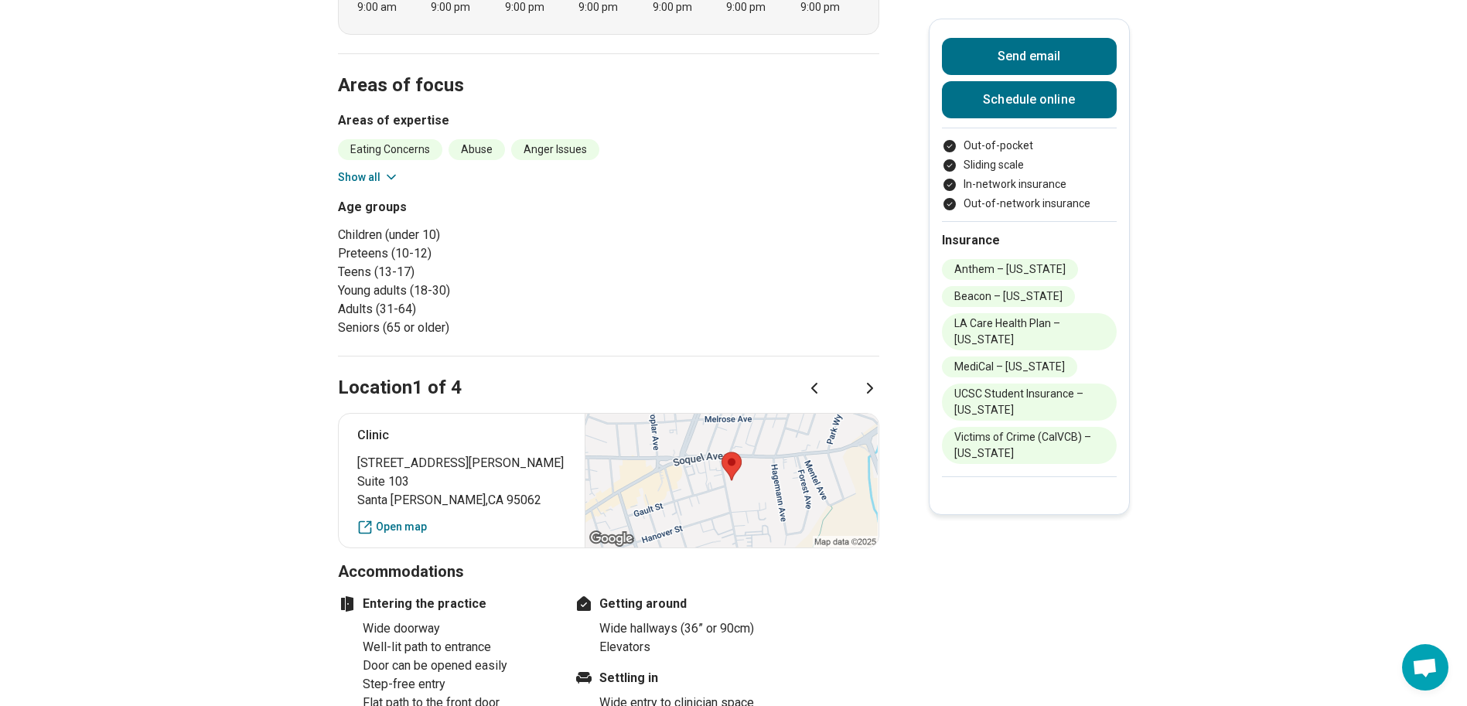
scroll to position [629, 0]
click at [399, 166] on icon at bounding box center [391, 173] width 15 height 15
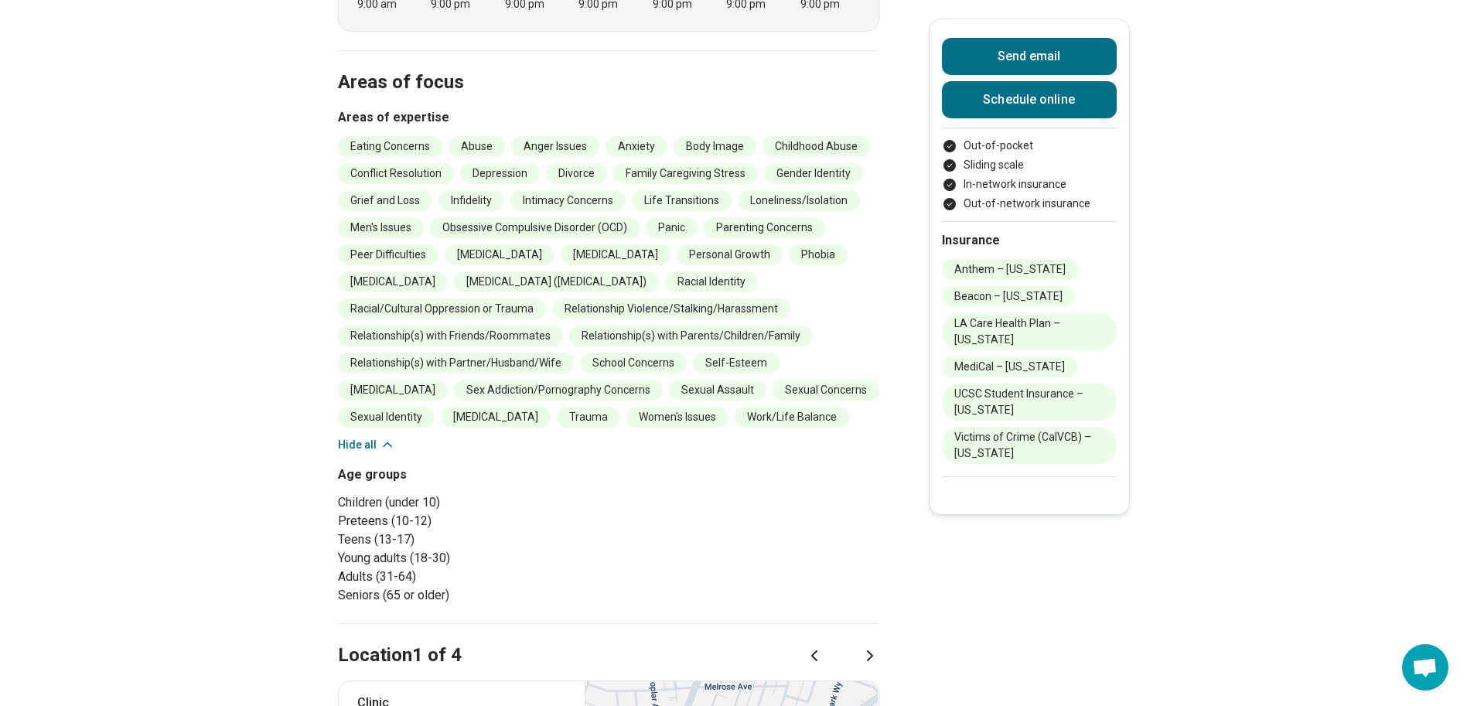
click at [608, 542] on div "Age groups Children (under 10) Preteens (10-12) Teens (13-17) Young adults (18-…" at bounding box center [608, 535] width 541 height 139
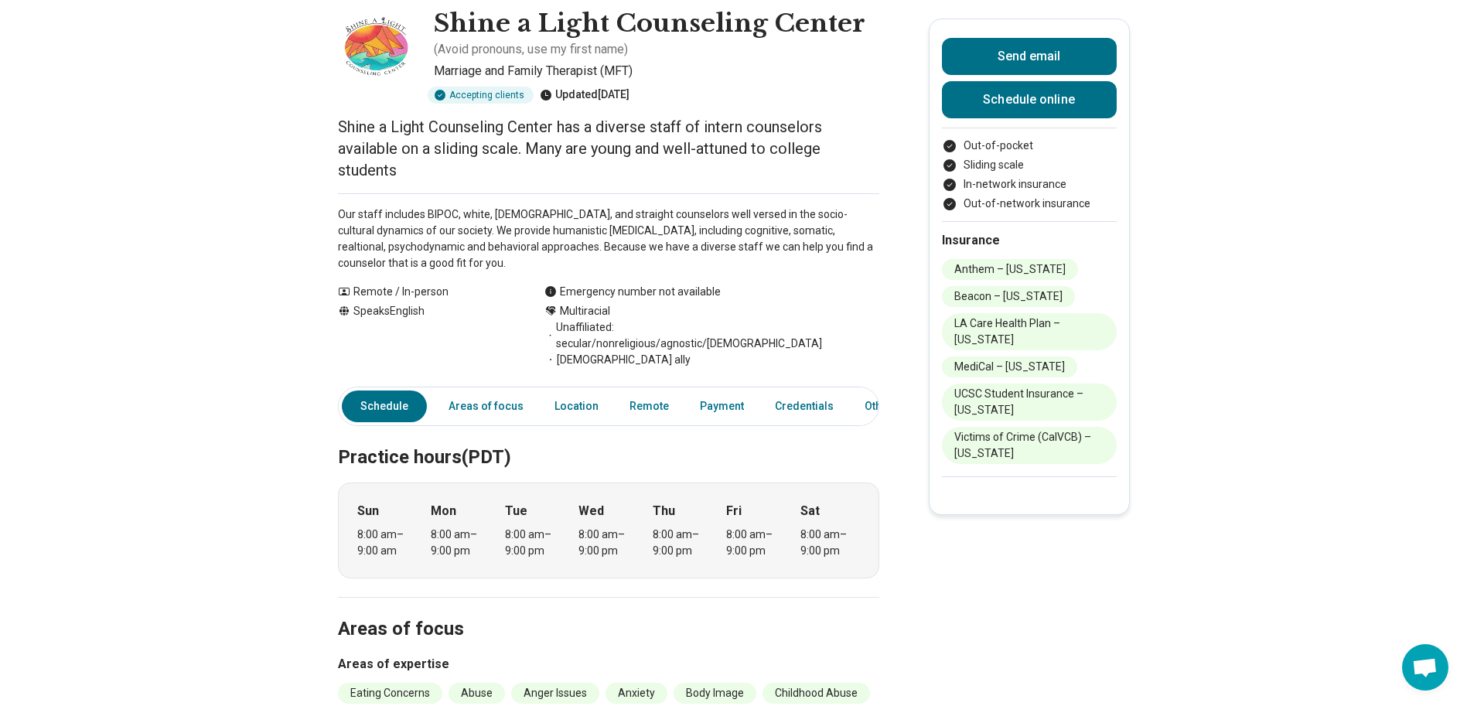
scroll to position [0, 0]
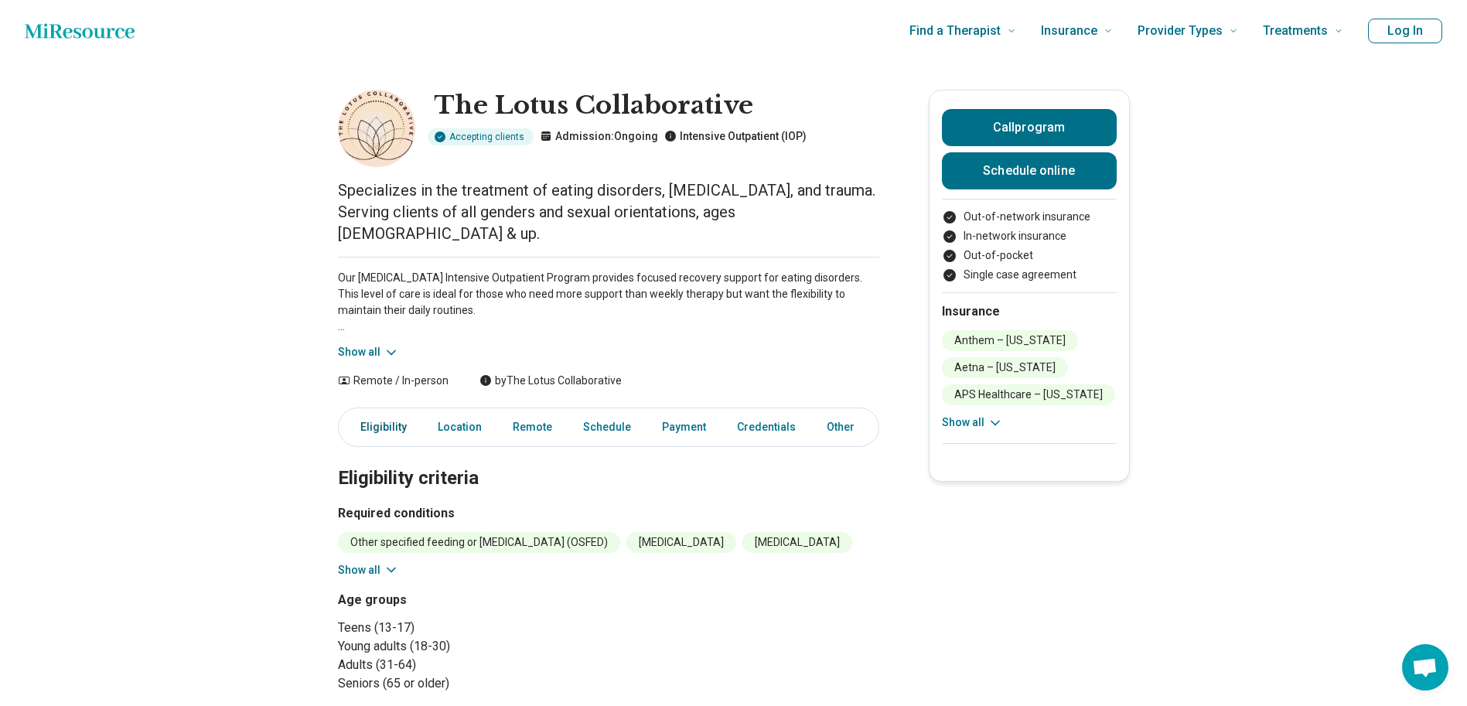
click at [391, 411] on link "Eligibility" at bounding box center [379, 427] width 74 height 32
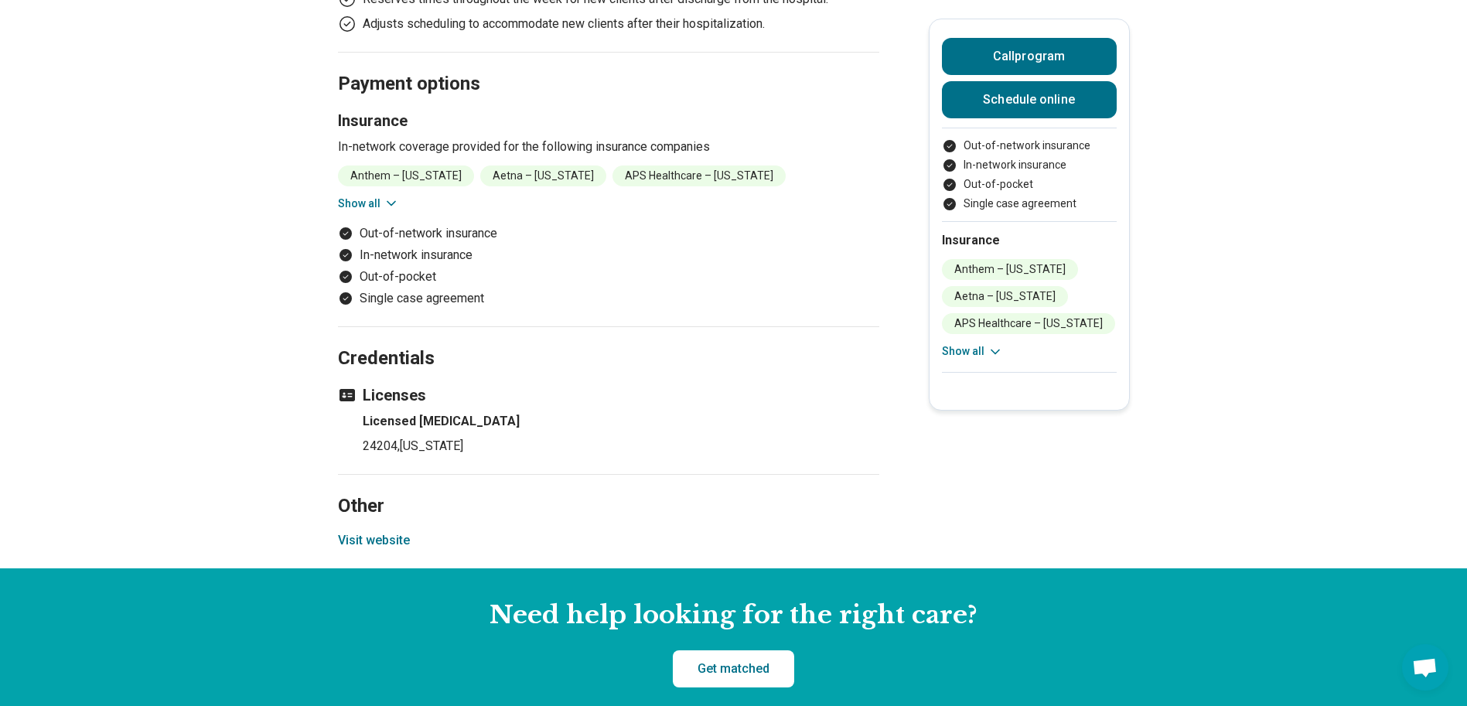
scroll to position [1799, 0]
click at [387, 530] on button "Visit website" at bounding box center [374, 539] width 72 height 19
